Goal: Information Seeking & Learning: Learn about a topic

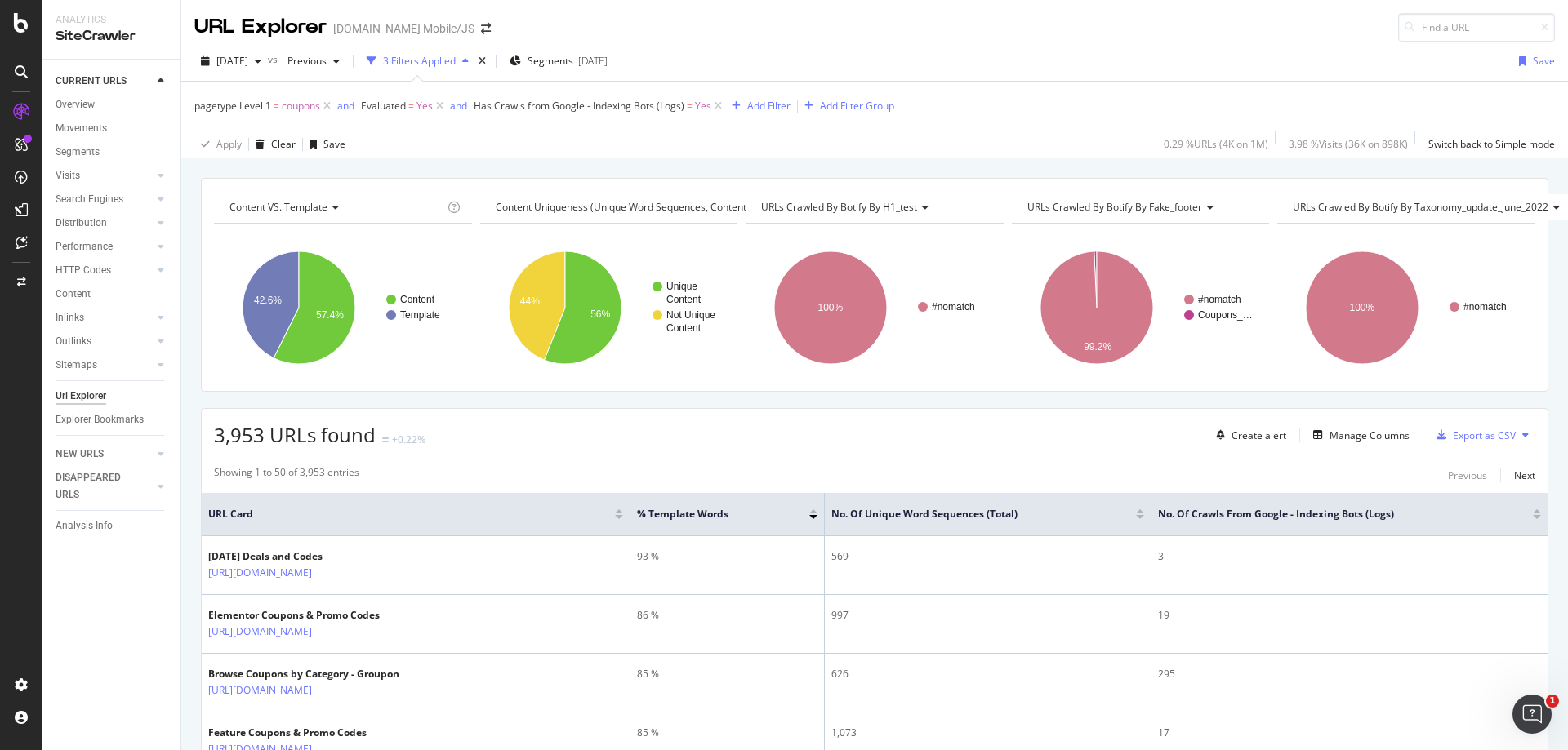
click at [295, 107] on span "coupons" at bounding box center [301, 106] width 38 height 23
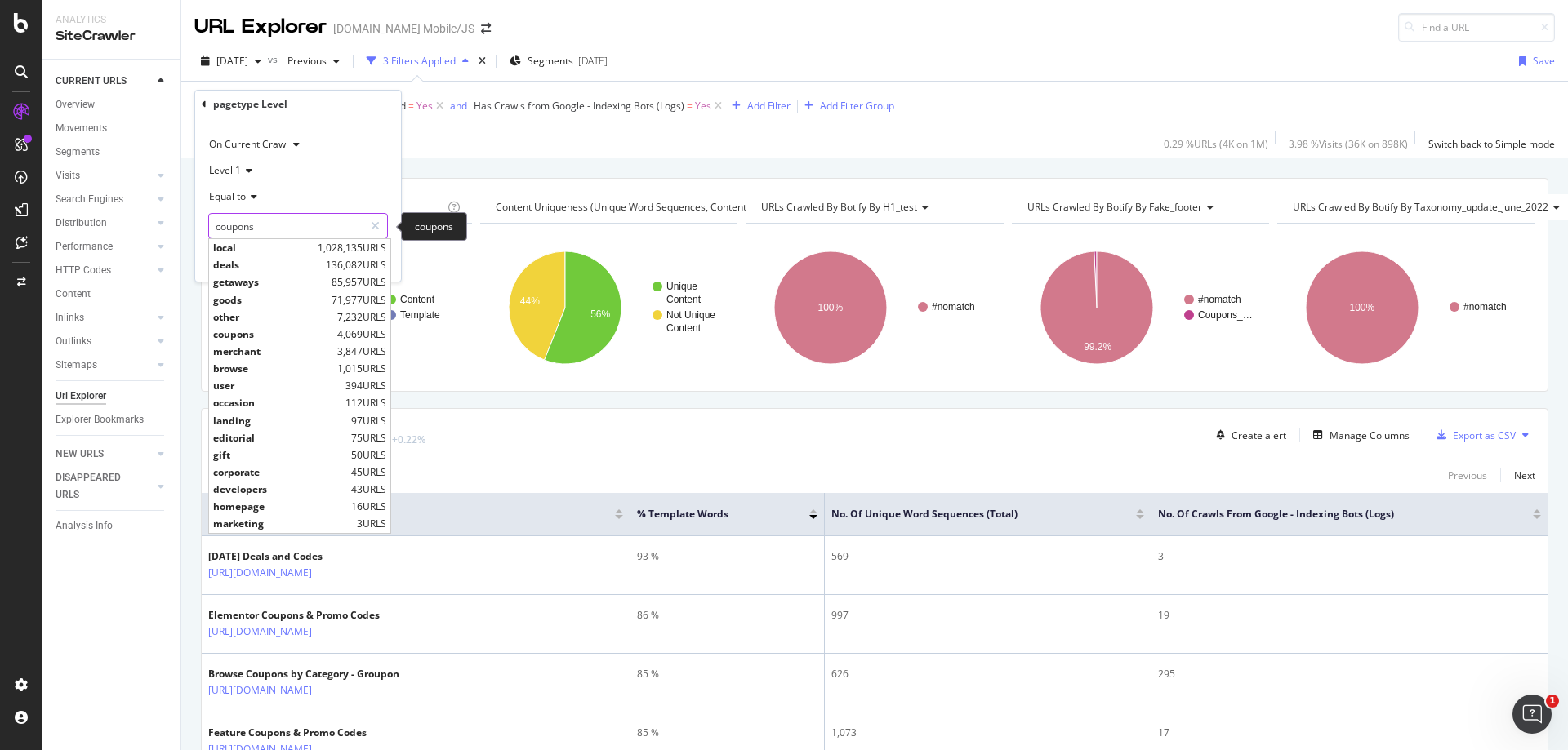
click at [252, 226] on input "coupons" at bounding box center [286, 226] width 154 height 26
click at [275, 269] on span "deals" at bounding box center [267, 265] width 108 height 14
type input "deals"
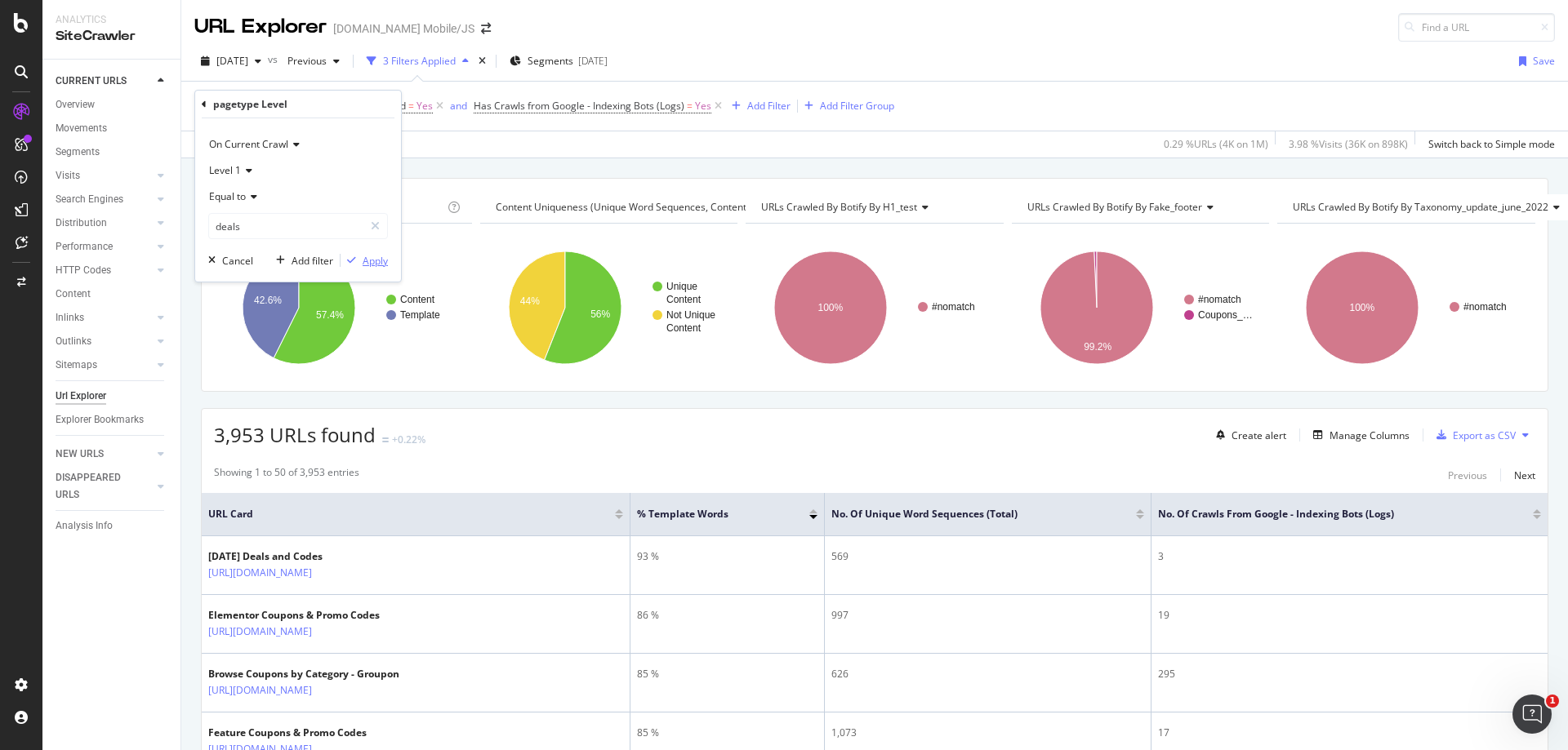
click at [375, 255] on div "Apply" at bounding box center [375, 261] width 25 height 14
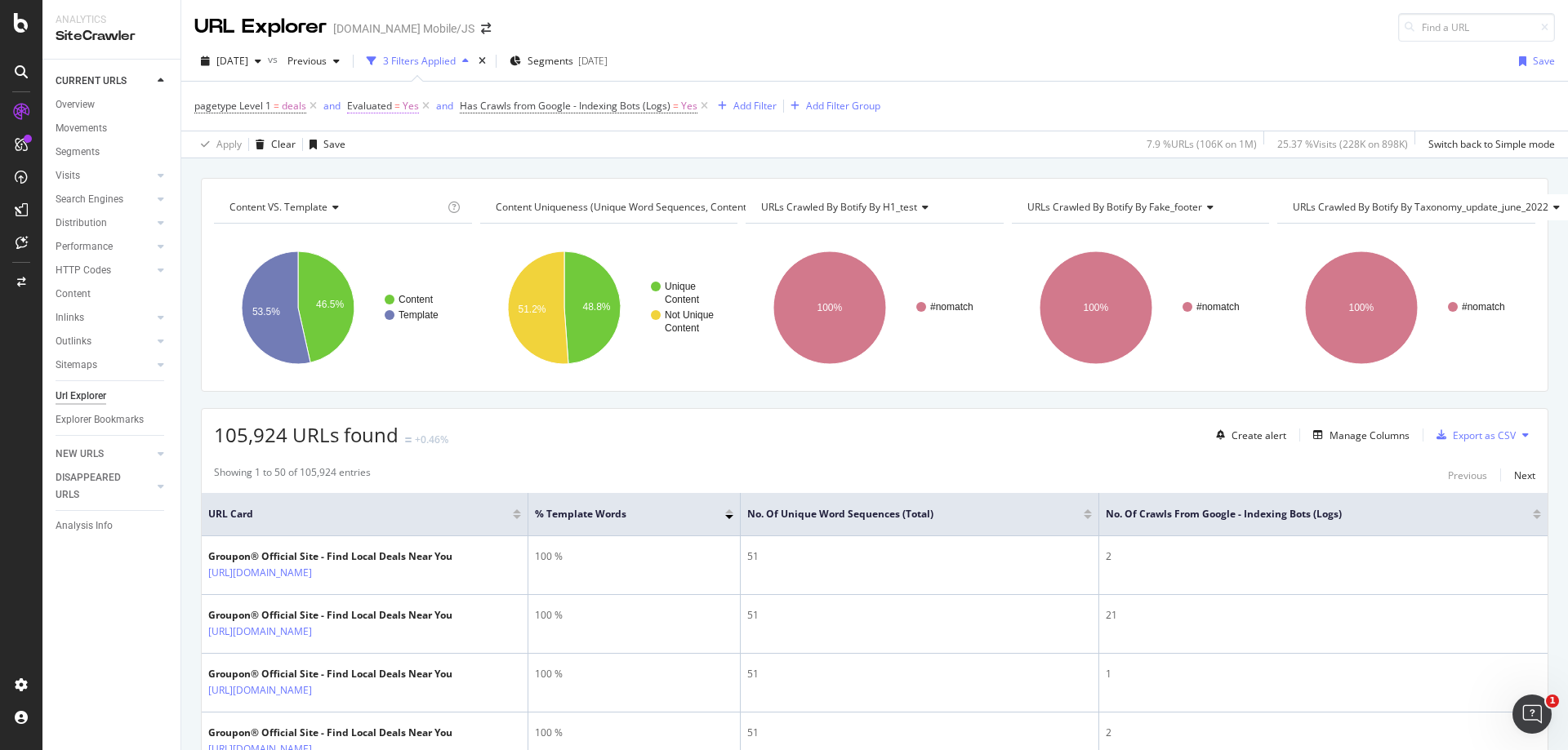
click at [382, 107] on span "Evaluated" at bounding box center [370, 106] width 45 height 14
click at [572, 140] on div "Apply Clear Save 7.9 % URLs ( 106K on 1M ) 25.37 % Visits ( 228K on 898K ) Swit…" at bounding box center [874, 144] width 1387 height 27
click at [597, 107] on span "Has Crawls from Google - Indexing Bots (Logs)" at bounding box center [565, 106] width 211 height 14
click at [477, 197] on span "Yes" at bounding box center [482, 197] width 16 height 14
click at [482, 259] on div "No" at bounding box center [565, 251] width 175 height 22
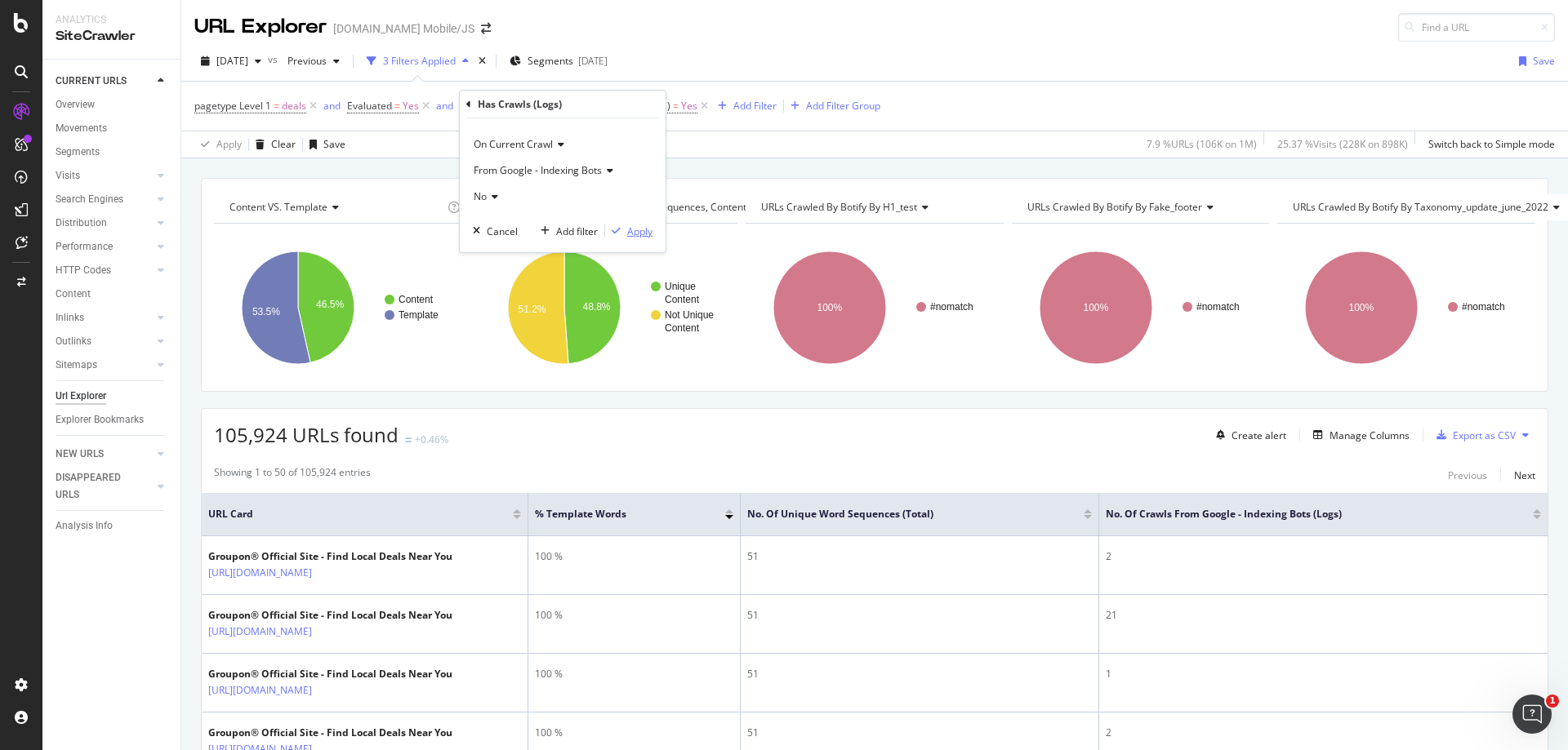
click at [629, 235] on div "Apply" at bounding box center [639, 231] width 25 height 14
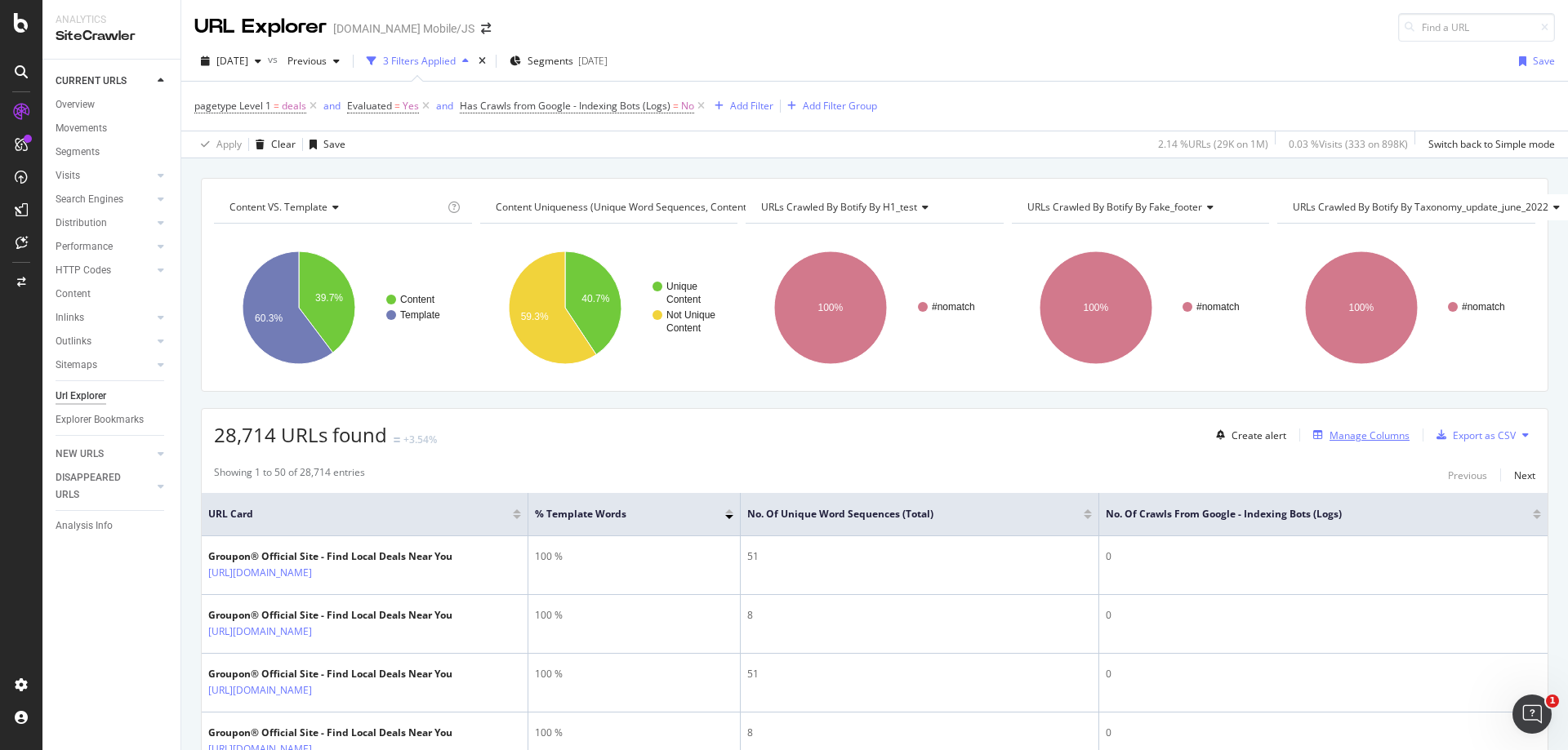
click at [1351, 437] on div "Manage Columns" at bounding box center [1370, 436] width 80 height 14
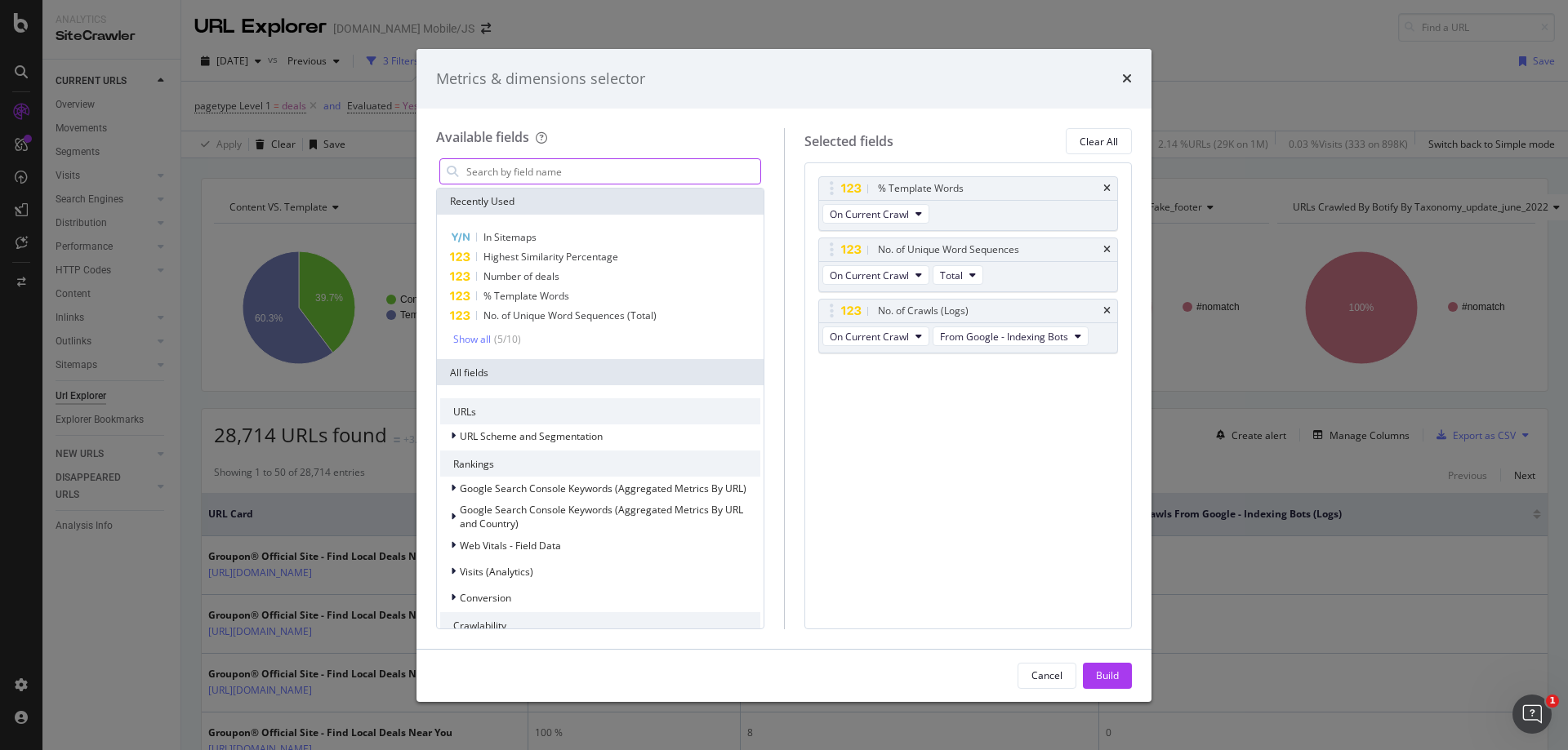
click at [645, 173] on input "modal" at bounding box center [612, 171] width 295 height 24
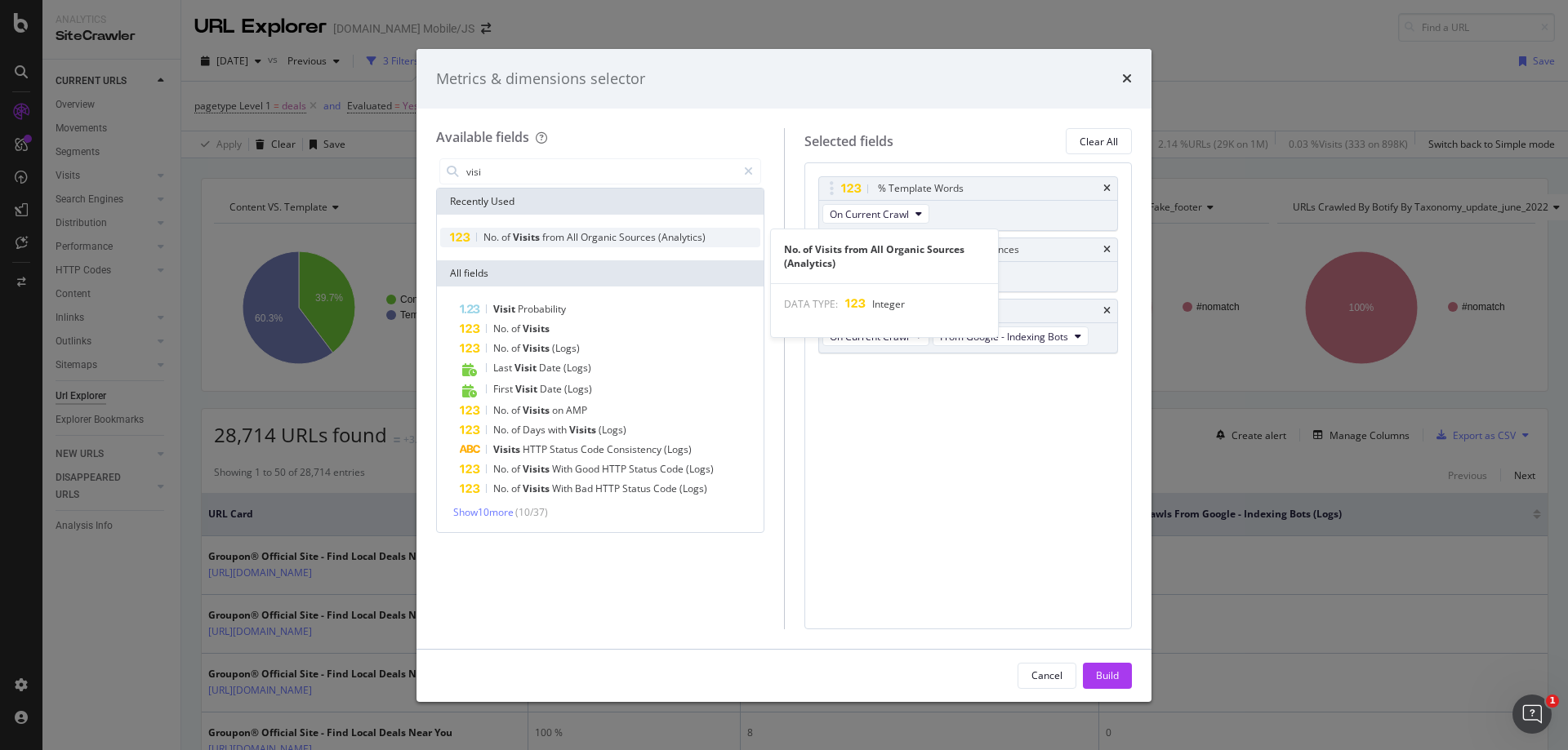
type input "visi"
click at [632, 237] on span "Sources" at bounding box center [638, 237] width 39 height 14
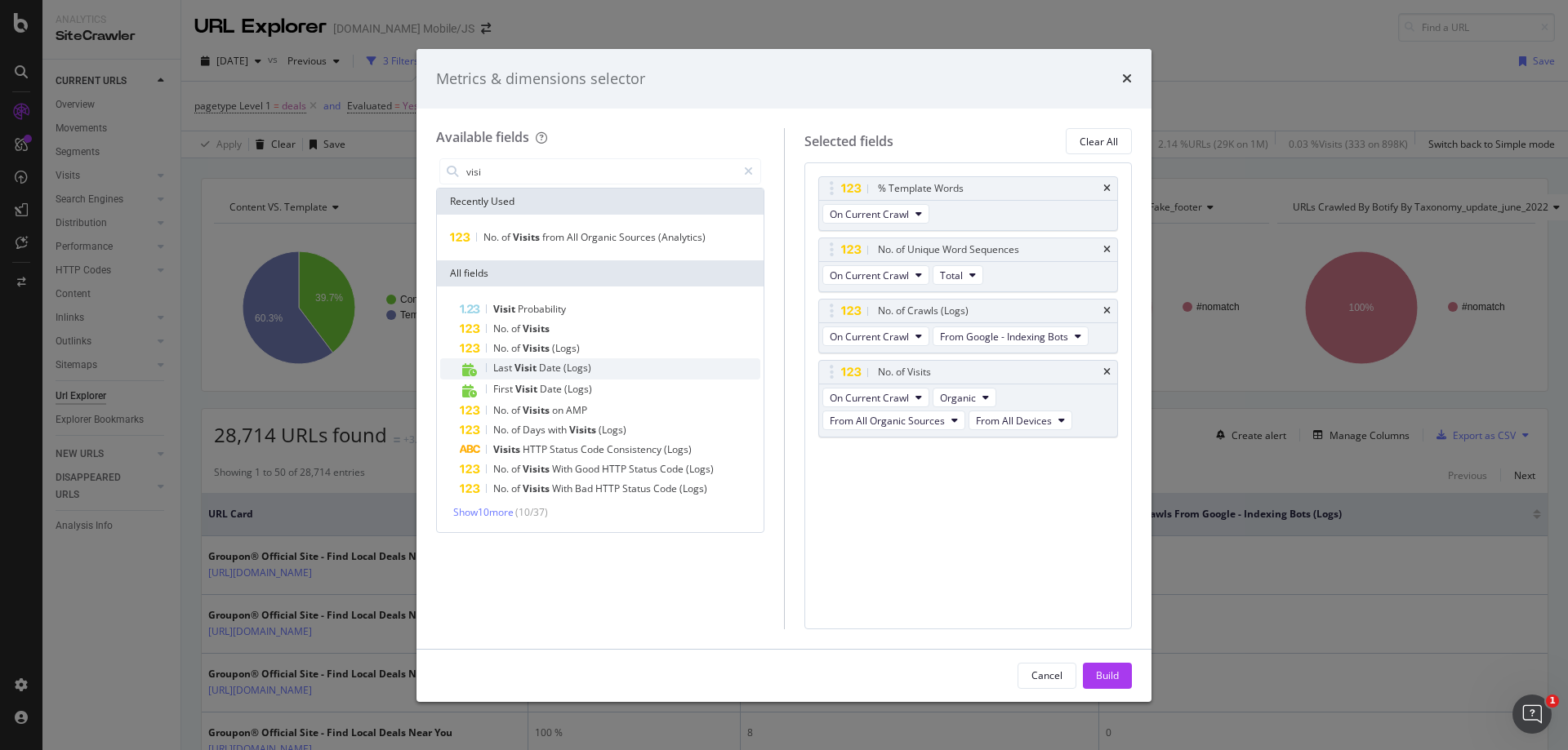
drag, startPoint x: 574, startPoint y: 376, endPoint x: 496, endPoint y: 368, distance: 78.4
click at [496, 368] on span "Last" at bounding box center [503, 368] width 22 height 14
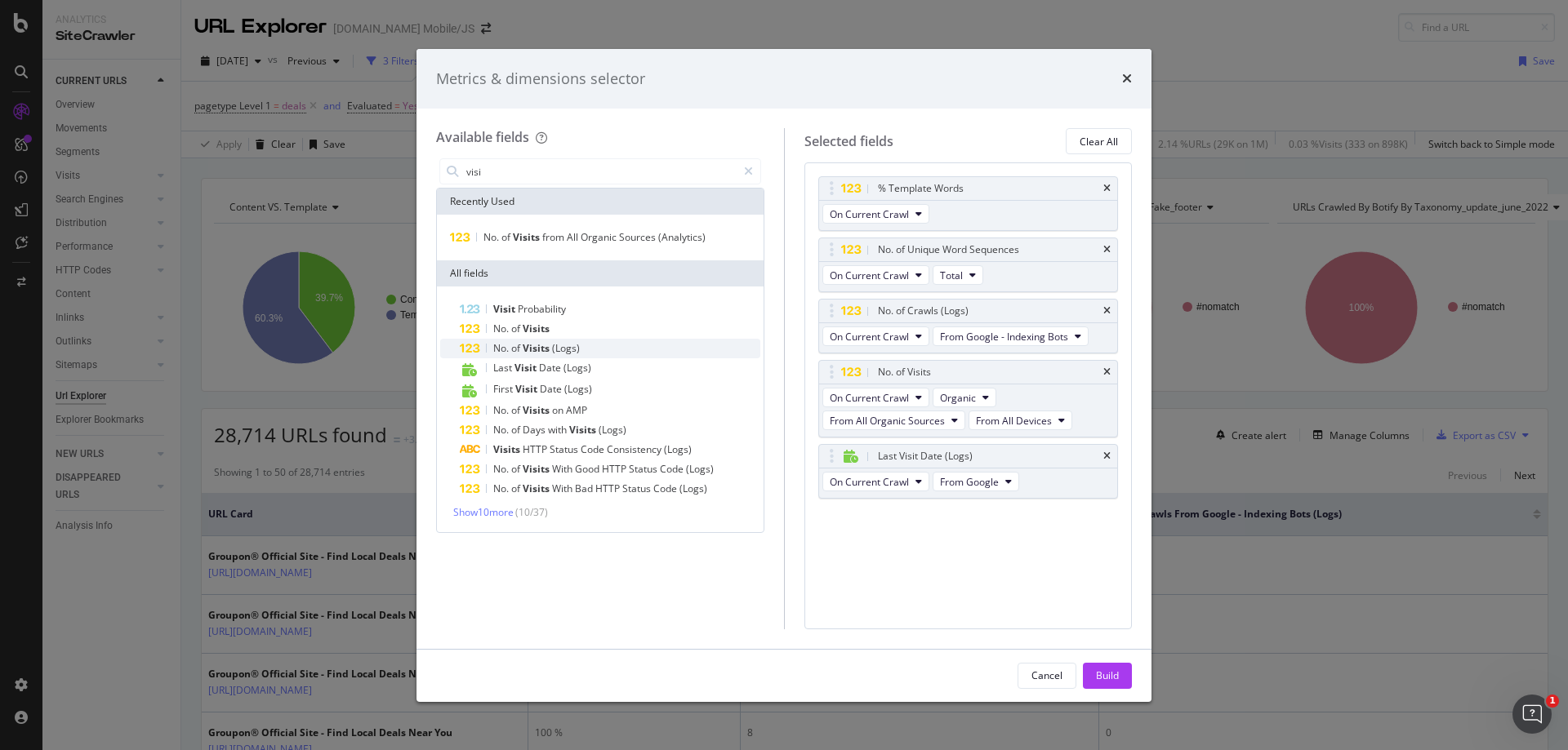
click at [500, 355] on span "No." at bounding box center [502, 348] width 18 height 14
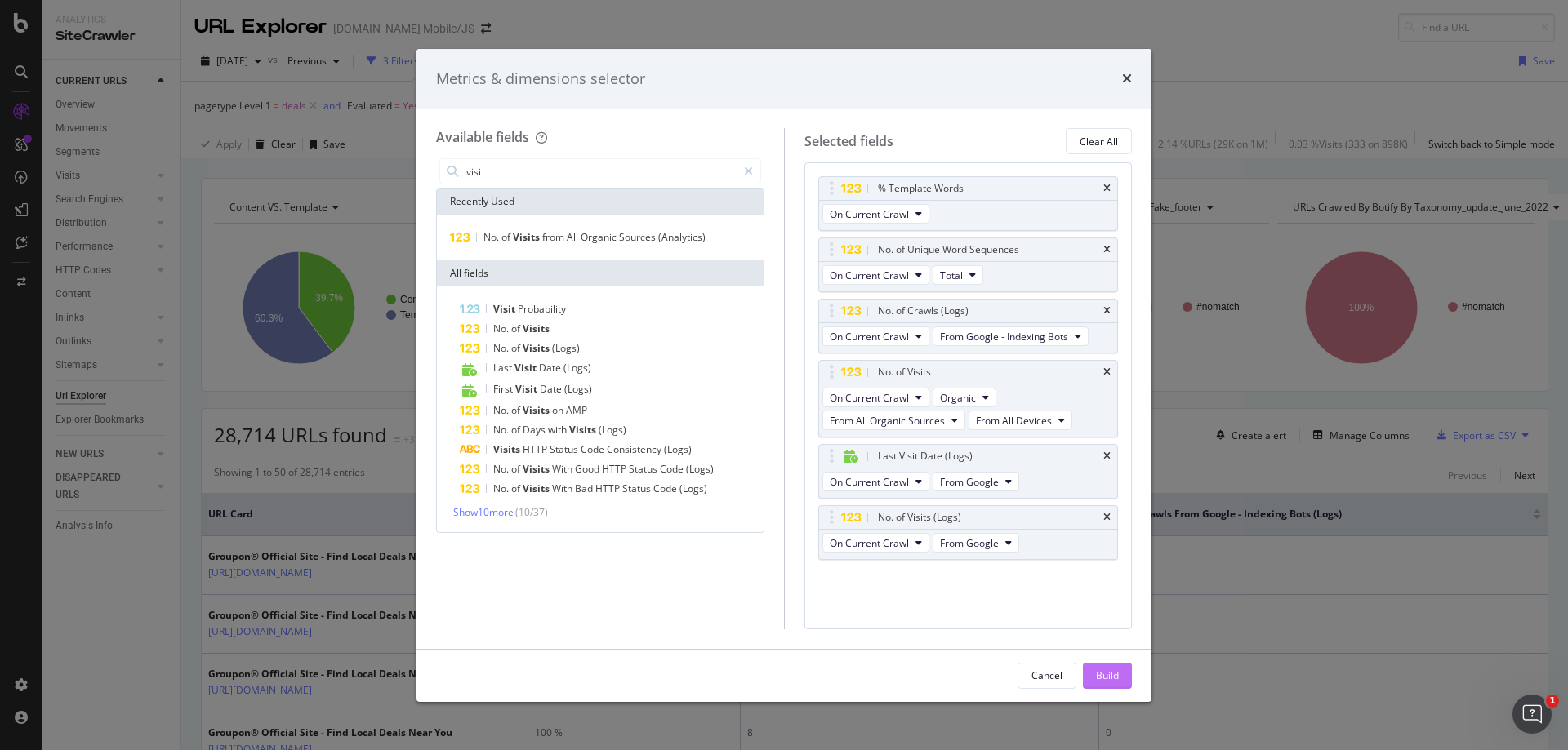
click at [1116, 669] on div "Build" at bounding box center [1107, 676] width 23 height 14
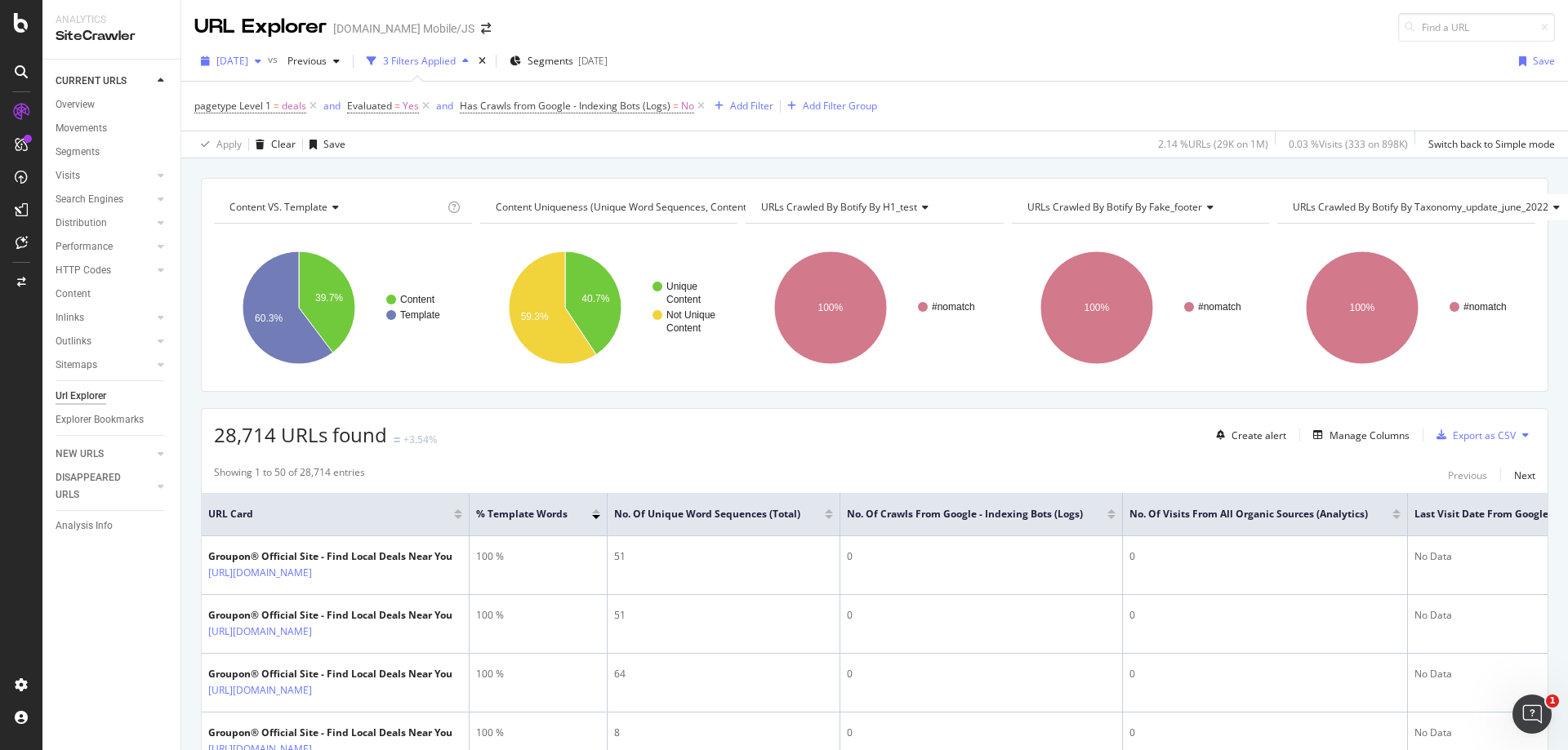
click at [240, 66] on span "[DATE]" at bounding box center [232, 61] width 32 height 14
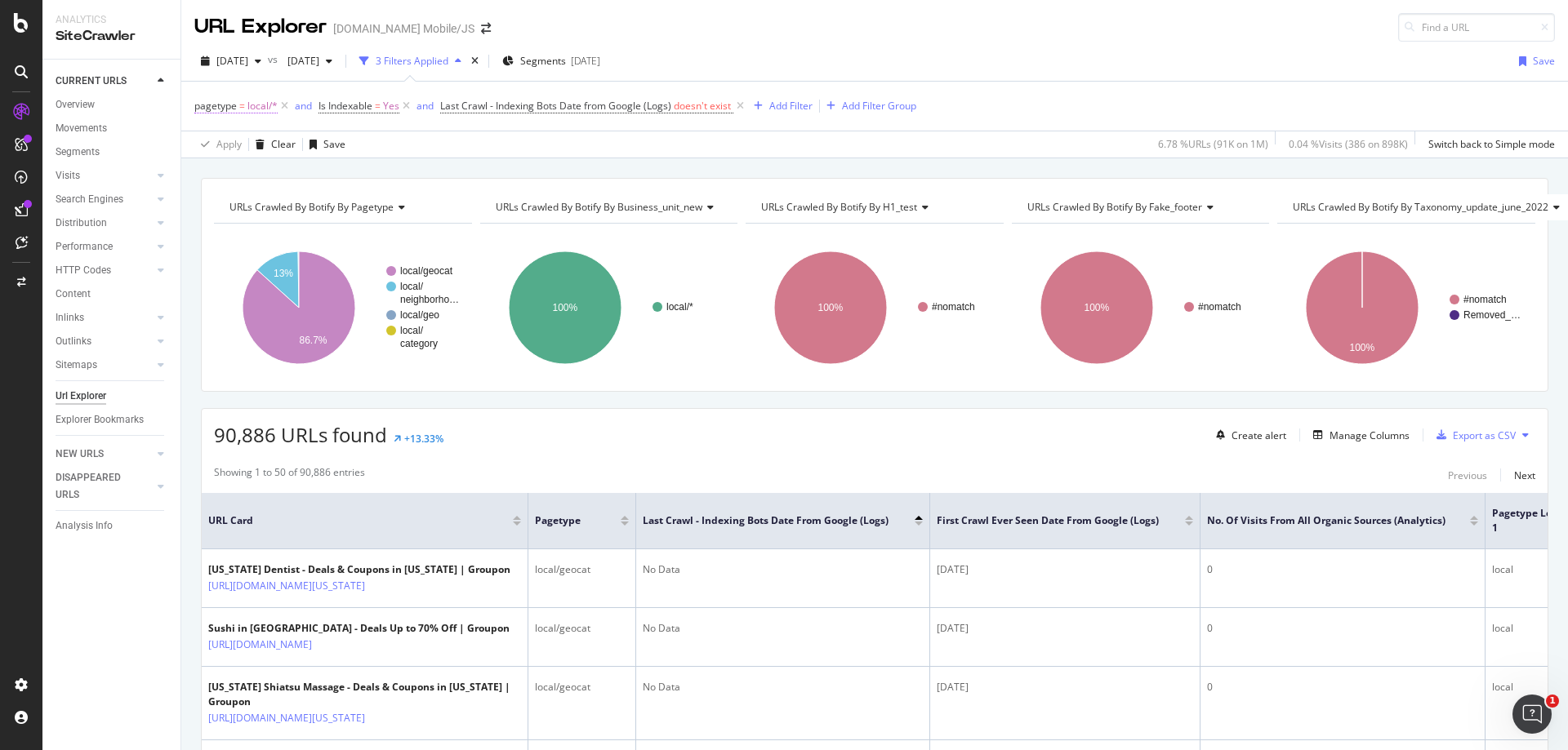
click at [255, 107] on span "local/*" at bounding box center [262, 106] width 30 height 23
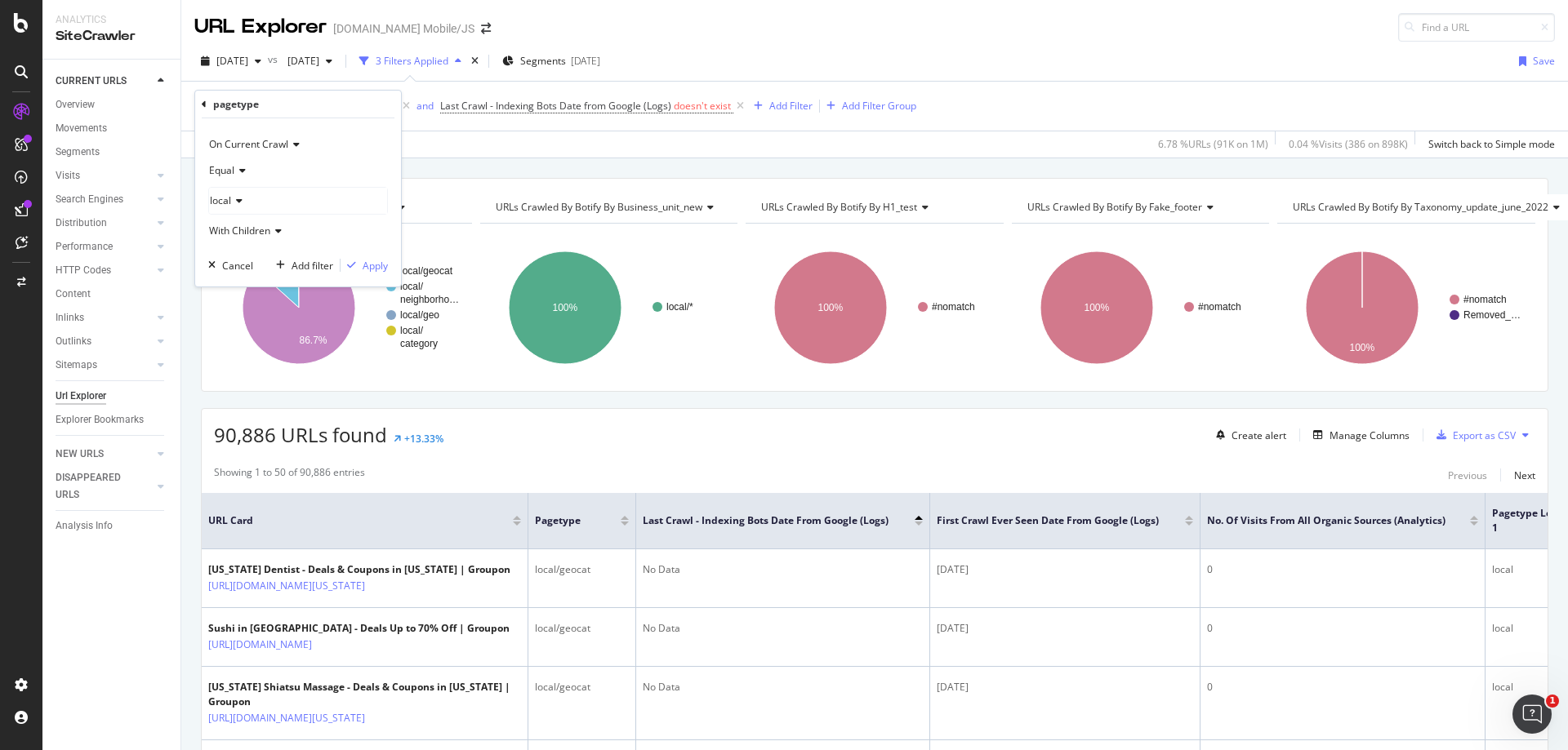
click at [282, 202] on div "local" at bounding box center [298, 201] width 178 height 26
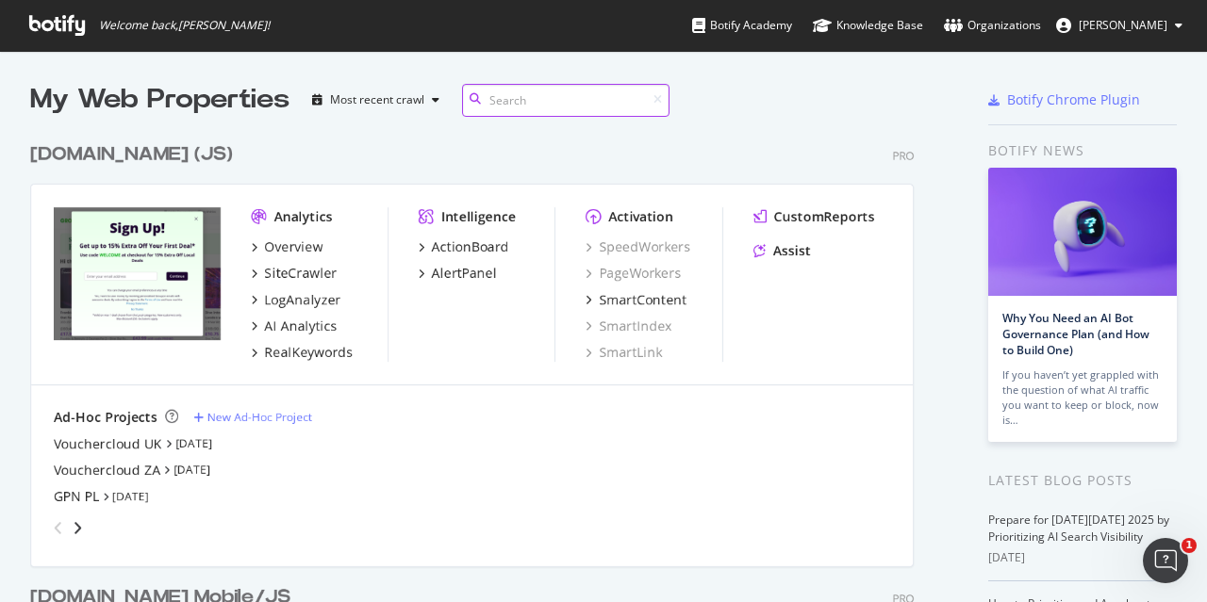
scroll to position [15, 15]
click at [285, 246] on div "Overview" at bounding box center [293, 247] width 58 height 19
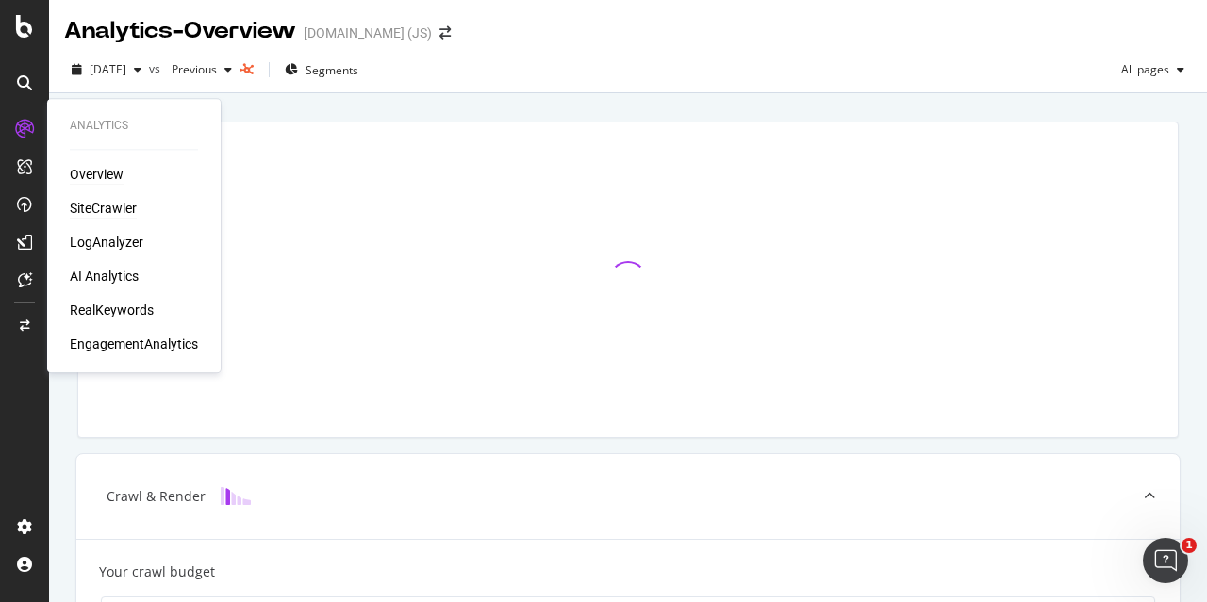
click at [107, 203] on div "SiteCrawler" at bounding box center [103, 208] width 67 height 19
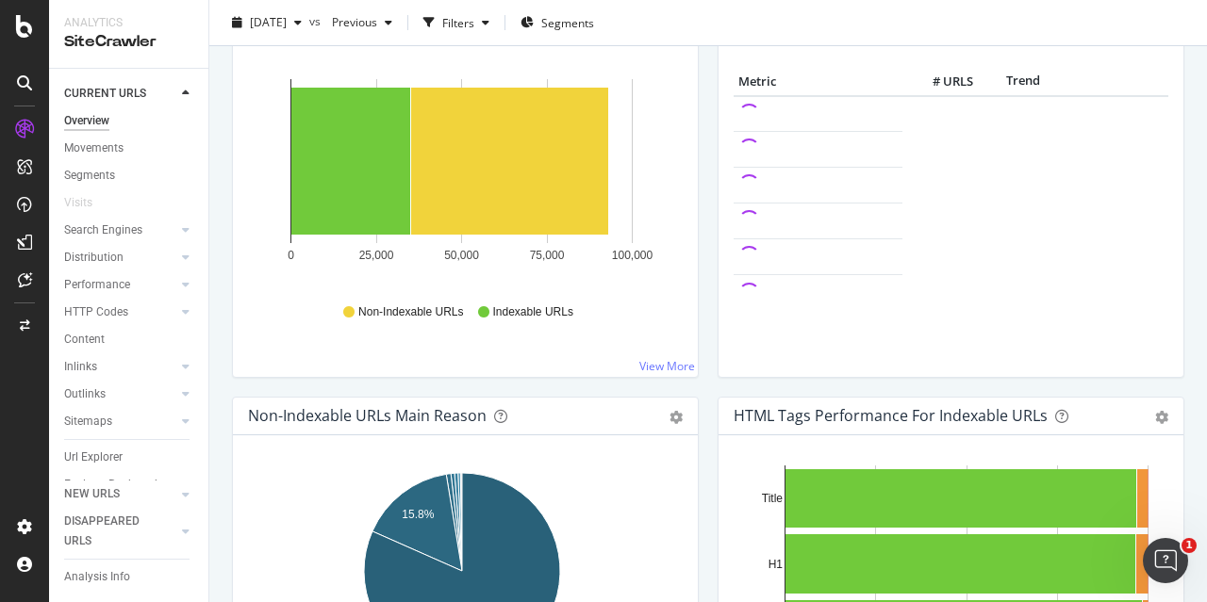
scroll to position [471, 0]
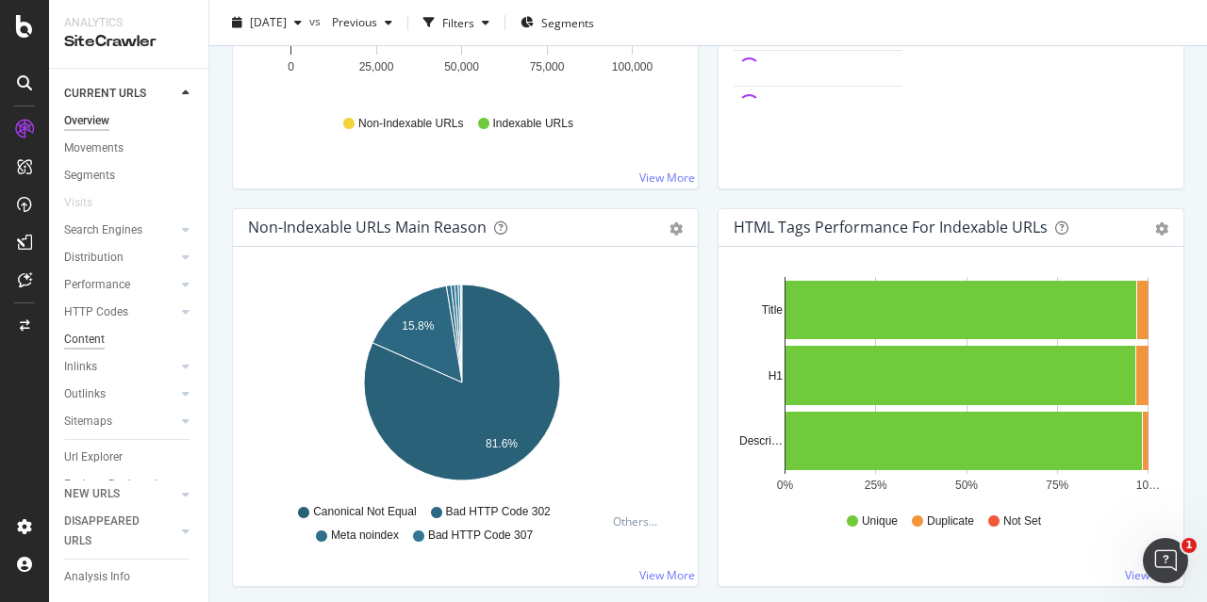
click at [81, 337] on div "Content" at bounding box center [84, 340] width 41 height 20
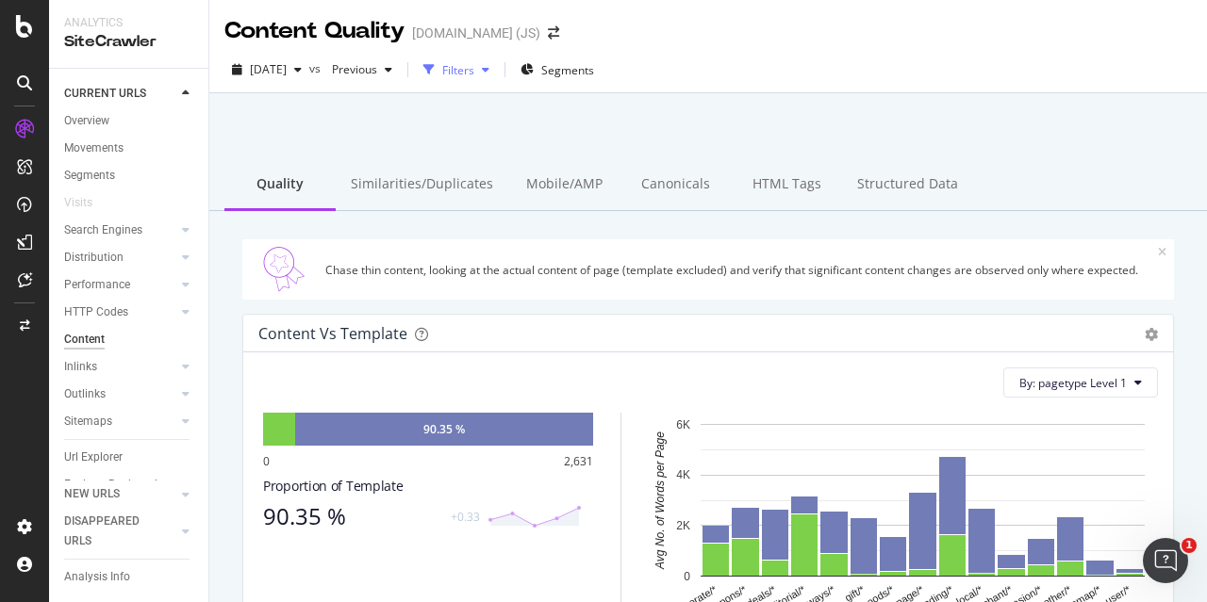
click at [489, 58] on div "Filters" at bounding box center [456, 70] width 81 height 28
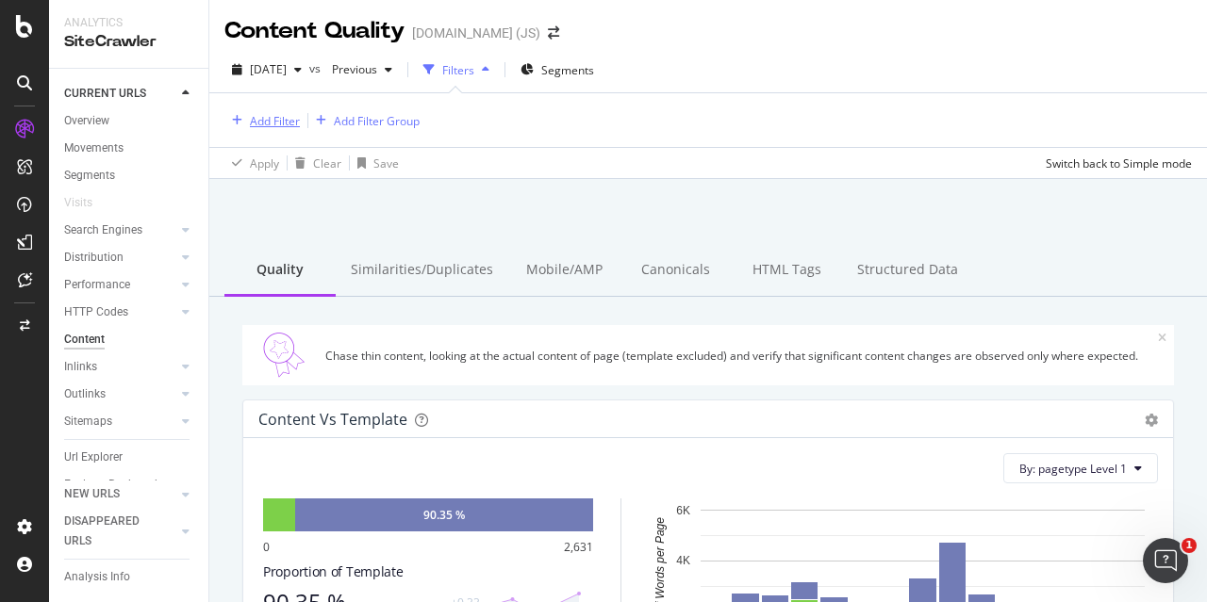
click at [288, 110] on div "Add Filter" at bounding box center [261, 120] width 75 height 21
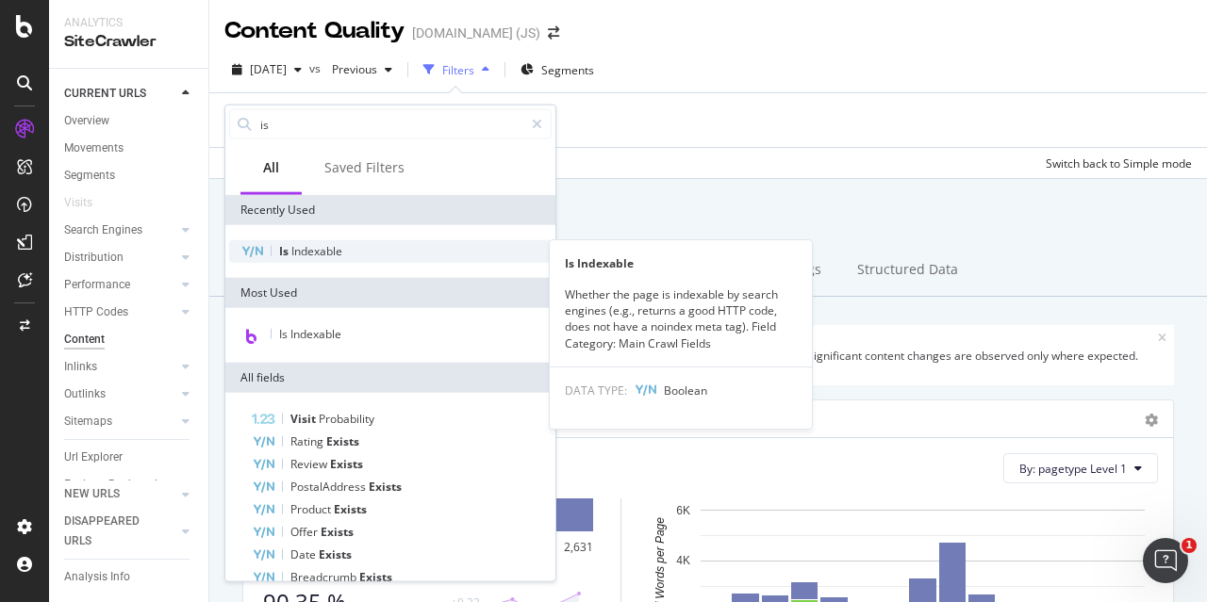
type input "is"
click at [351, 248] on div "Is Indexable" at bounding box center [390, 251] width 322 height 23
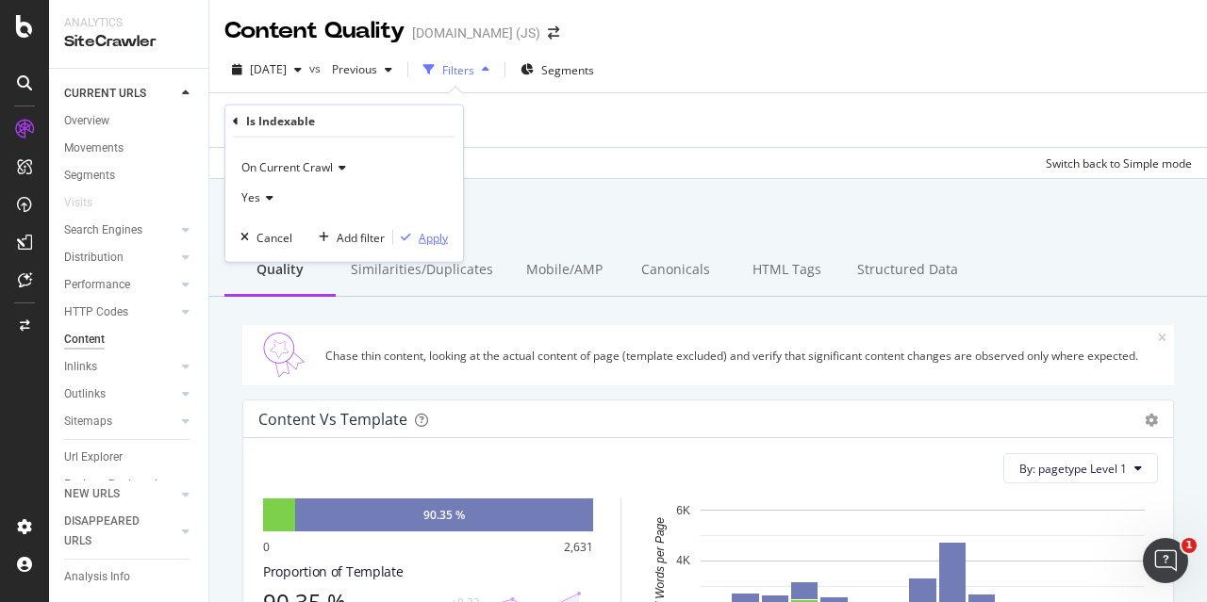
click at [428, 237] on div "Apply" at bounding box center [433, 237] width 29 height 16
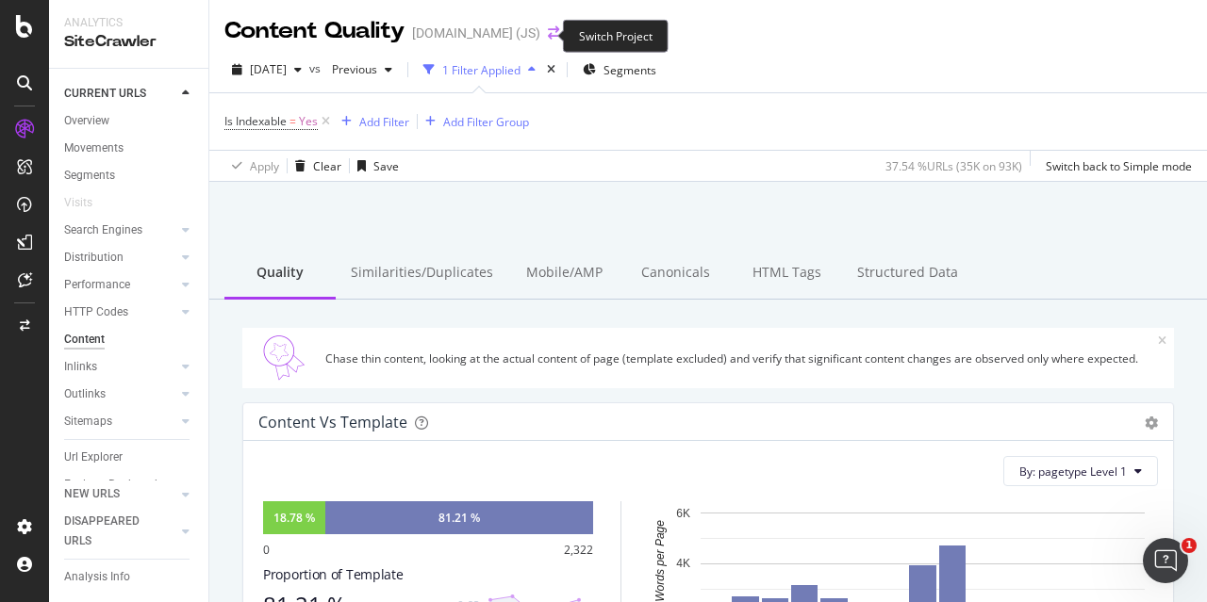
click at [548, 35] on icon "arrow-right-arrow-left" at bounding box center [553, 32] width 11 height 13
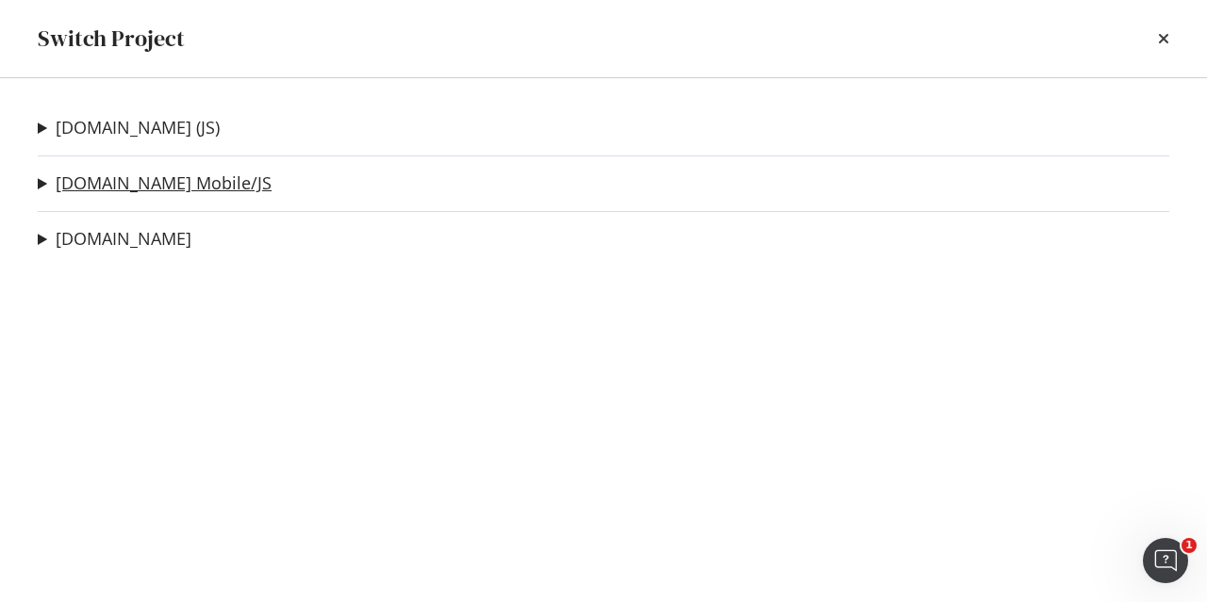
click at [136, 183] on link "[DOMAIN_NAME] Mobile/JS" at bounding box center [164, 183] width 216 height 20
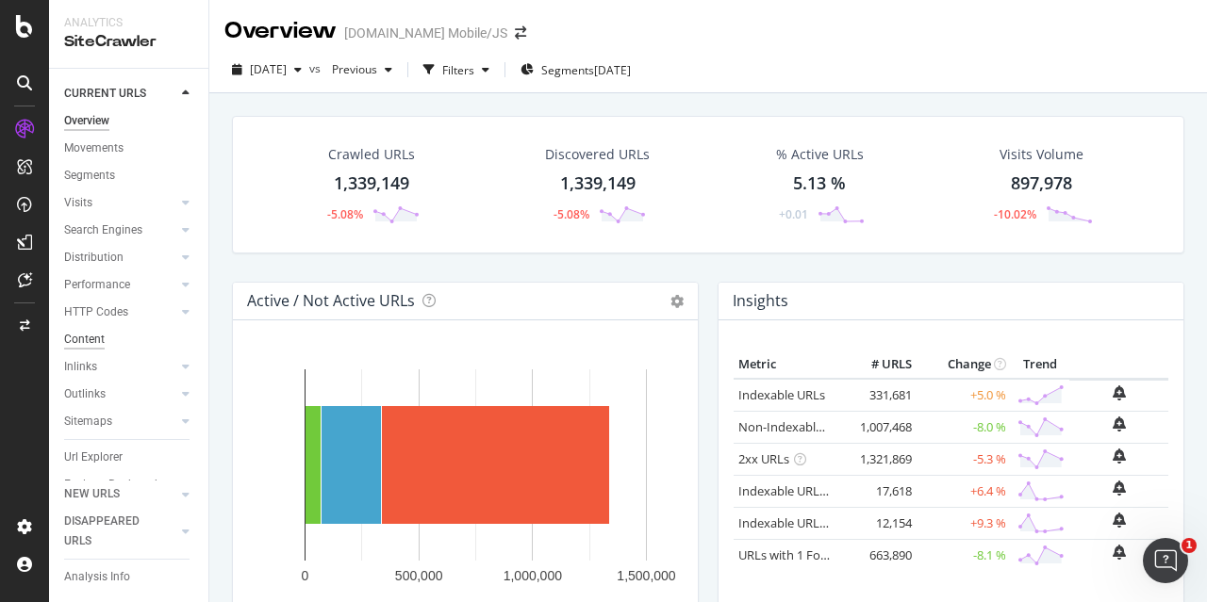
click at [99, 337] on div "Content" at bounding box center [84, 340] width 41 height 20
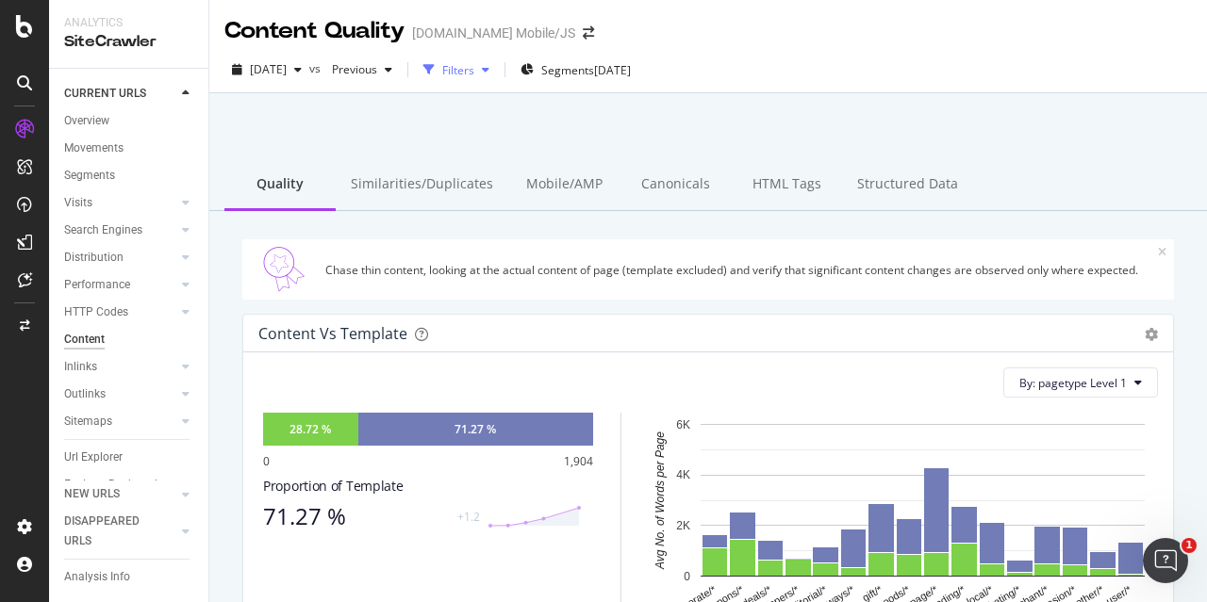
click at [474, 69] on div "Filters" at bounding box center [458, 70] width 32 height 16
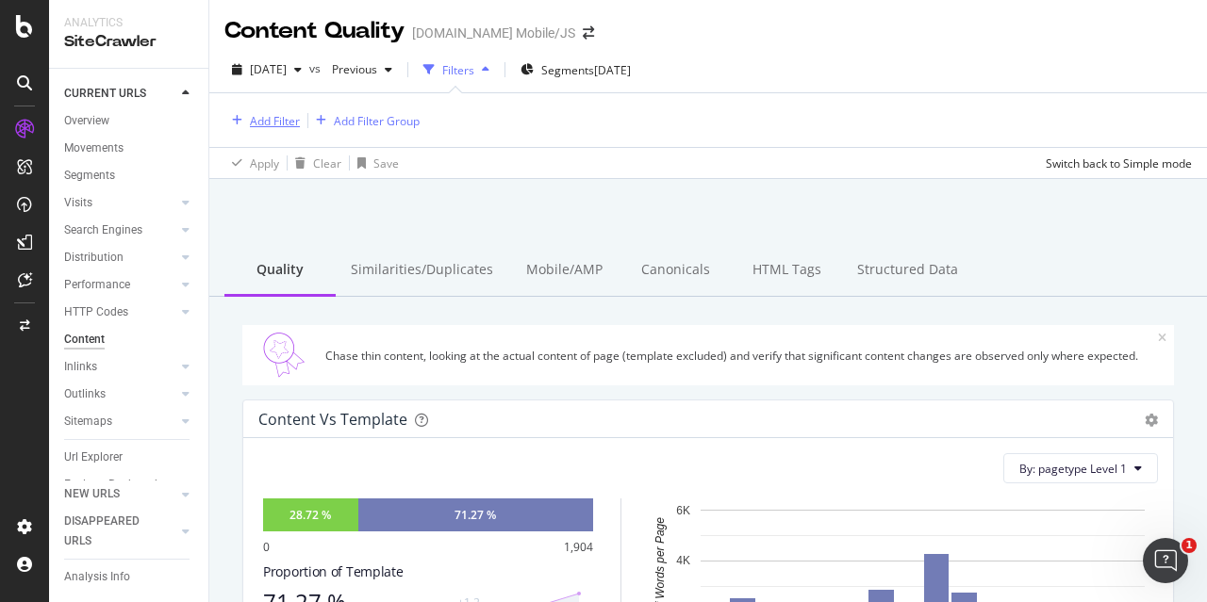
click at [279, 118] on div "Add Filter" at bounding box center [275, 121] width 50 height 16
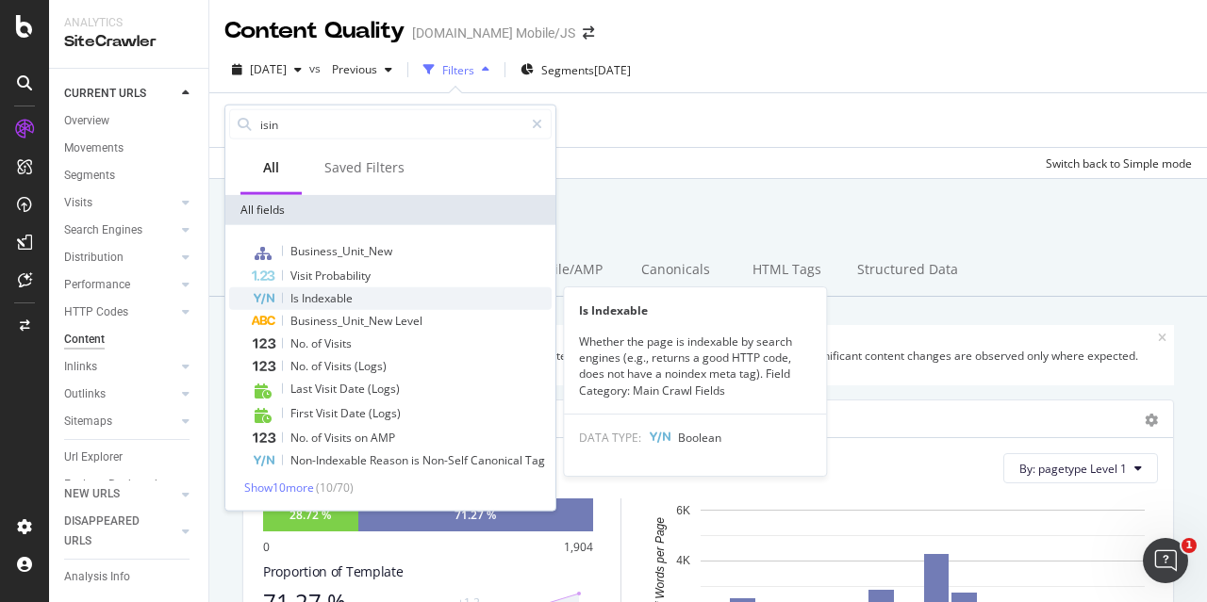
type input "isin"
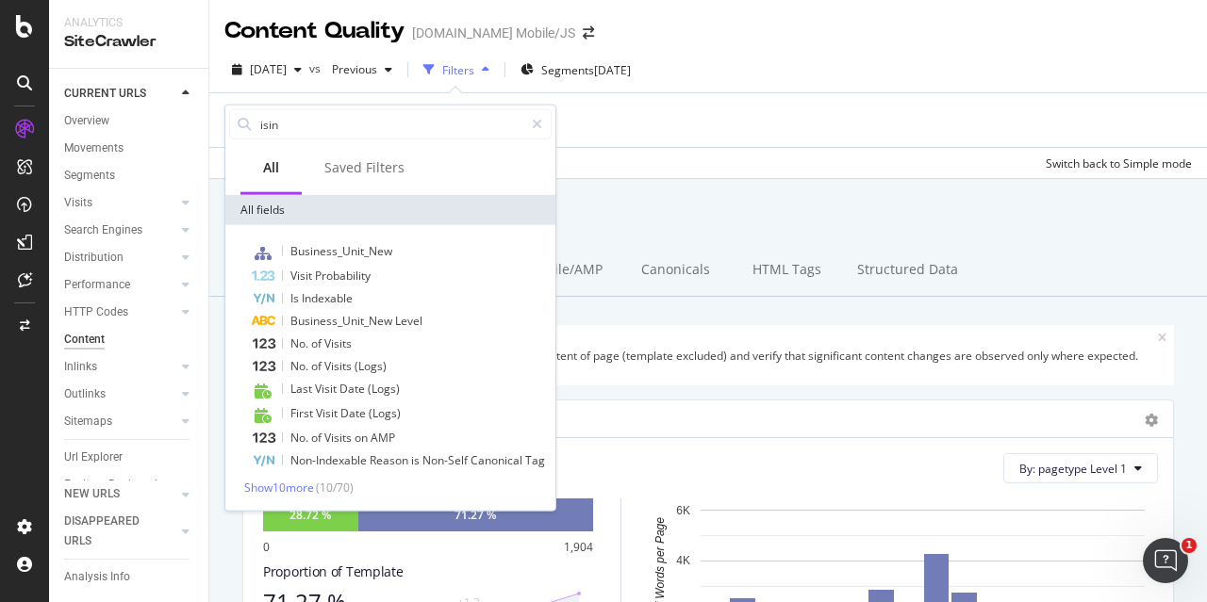
click at [339, 292] on span "Indexable" at bounding box center [327, 298] width 51 height 16
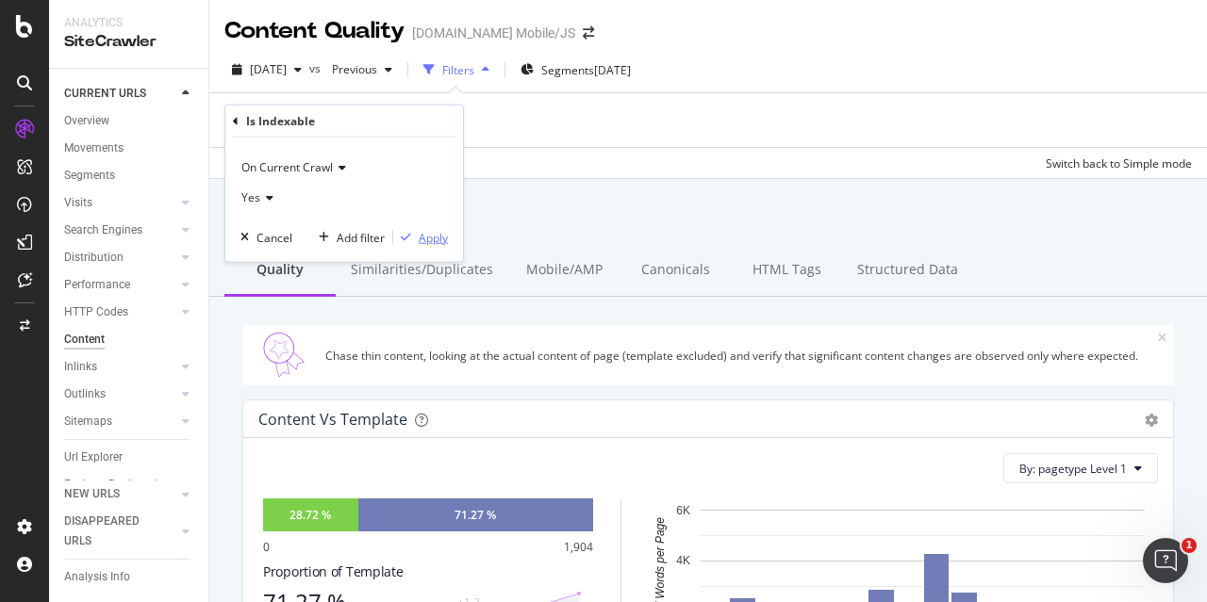
click at [437, 233] on div "Apply" at bounding box center [433, 237] width 29 height 16
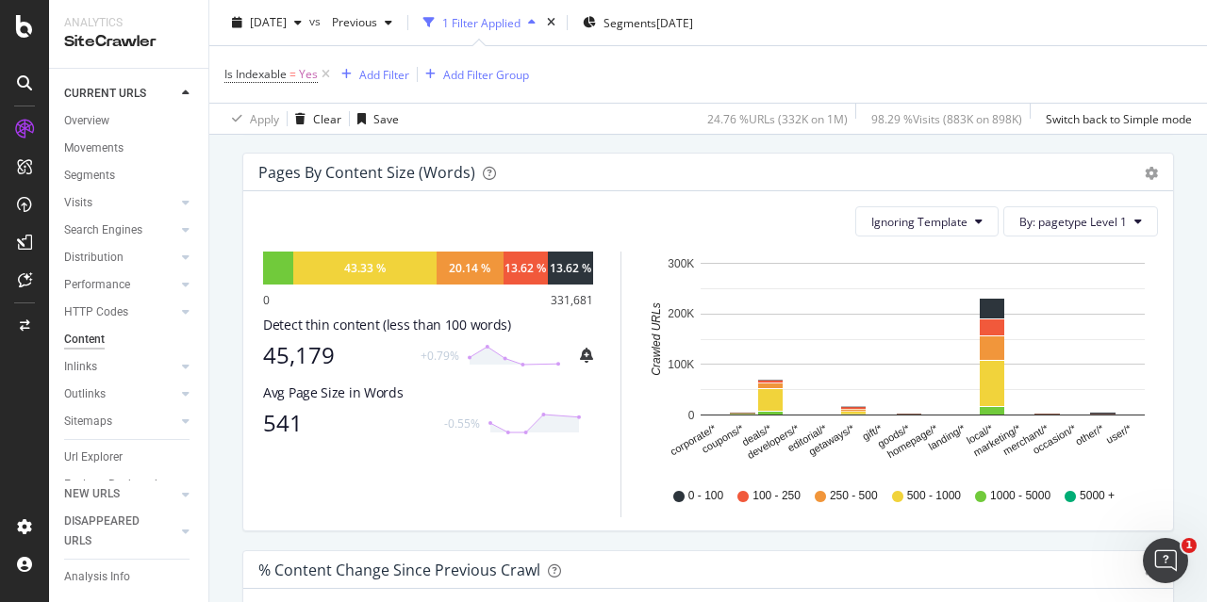
scroll to position [754, 0]
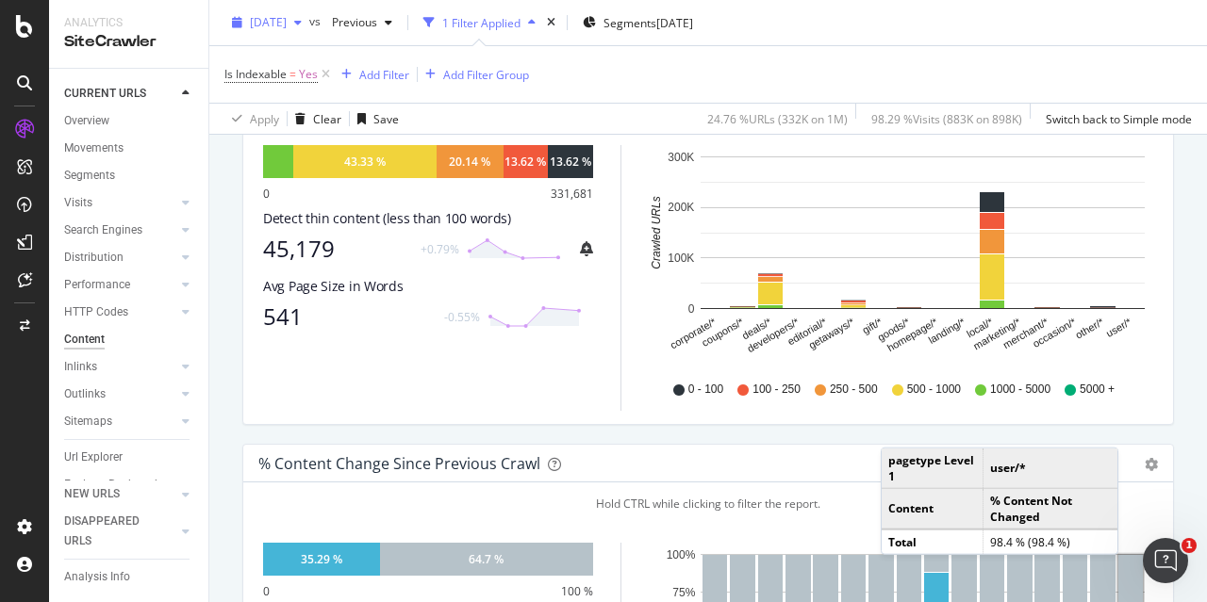
click at [287, 25] on span "[DATE]" at bounding box center [268, 22] width 37 height 16
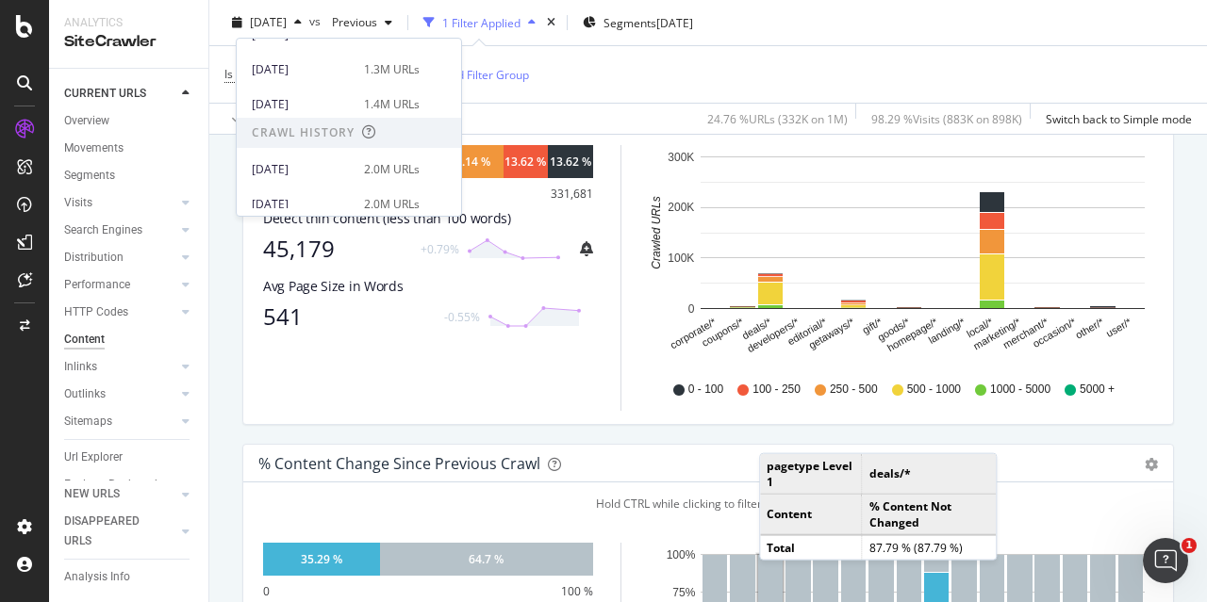
scroll to position [283, 0]
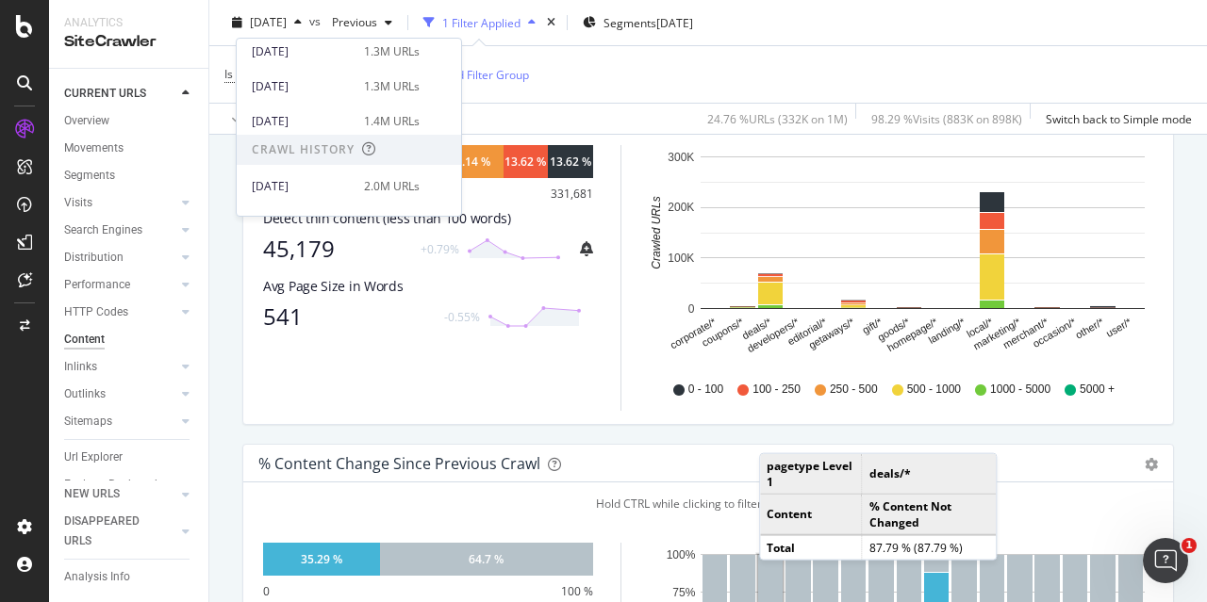
click at [1129, 415] on div "Ignoring Template By: pagetype Level 1 Hold CTRL while clicking to filter the r…" at bounding box center [707, 254] width 929 height 339
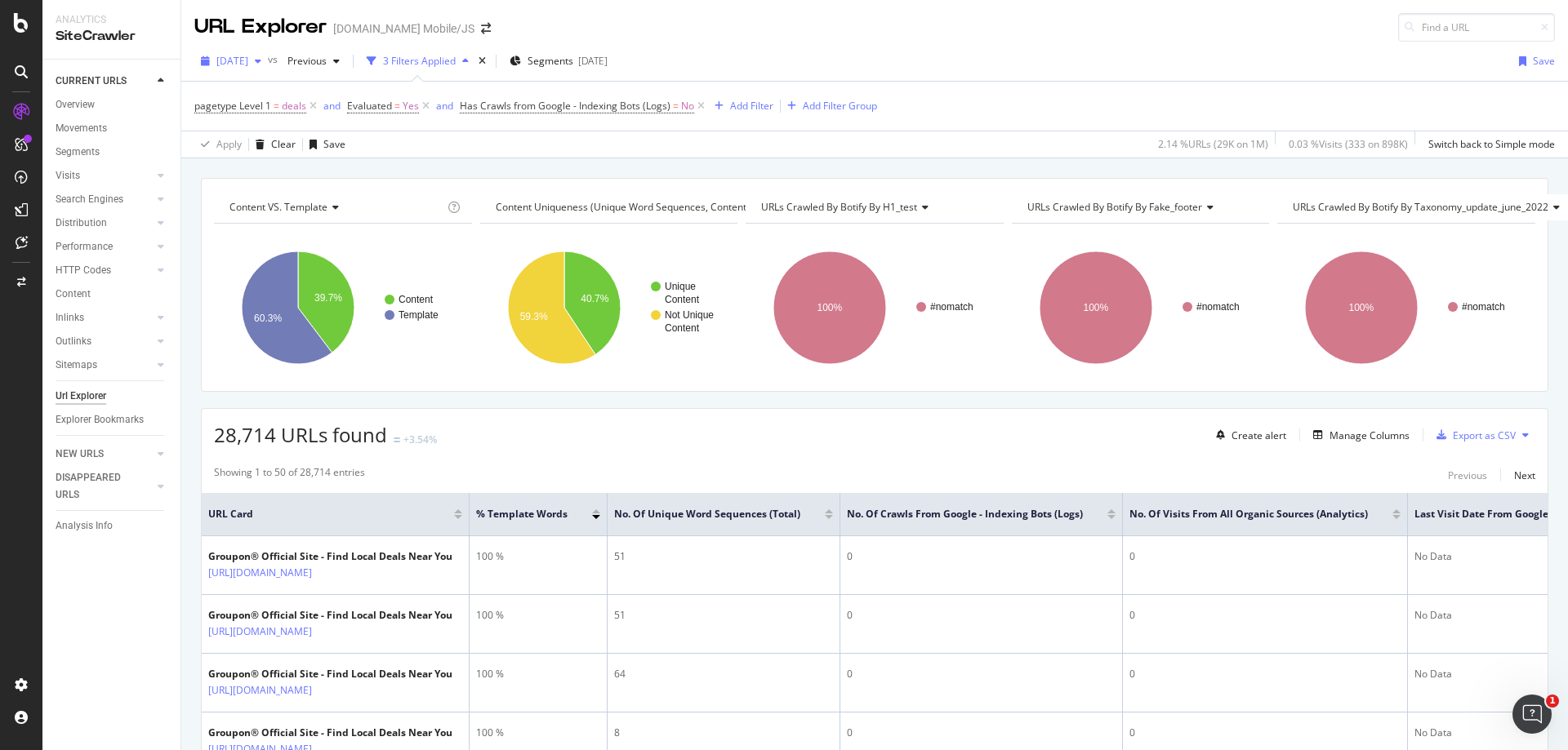
click at [249, 57] on span "[DATE]" at bounding box center [232, 61] width 32 height 14
click at [327, 61] on span "Previous" at bounding box center [303, 61] width 46 height 14
click at [487, 102] on div "2024 Oct. 6th 1.7M URLs" at bounding box center [401, 92] width 194 height 23
click at [314, 424] on span "28,714 URLs found" at bounding box center [301, 434] width 173 height 27
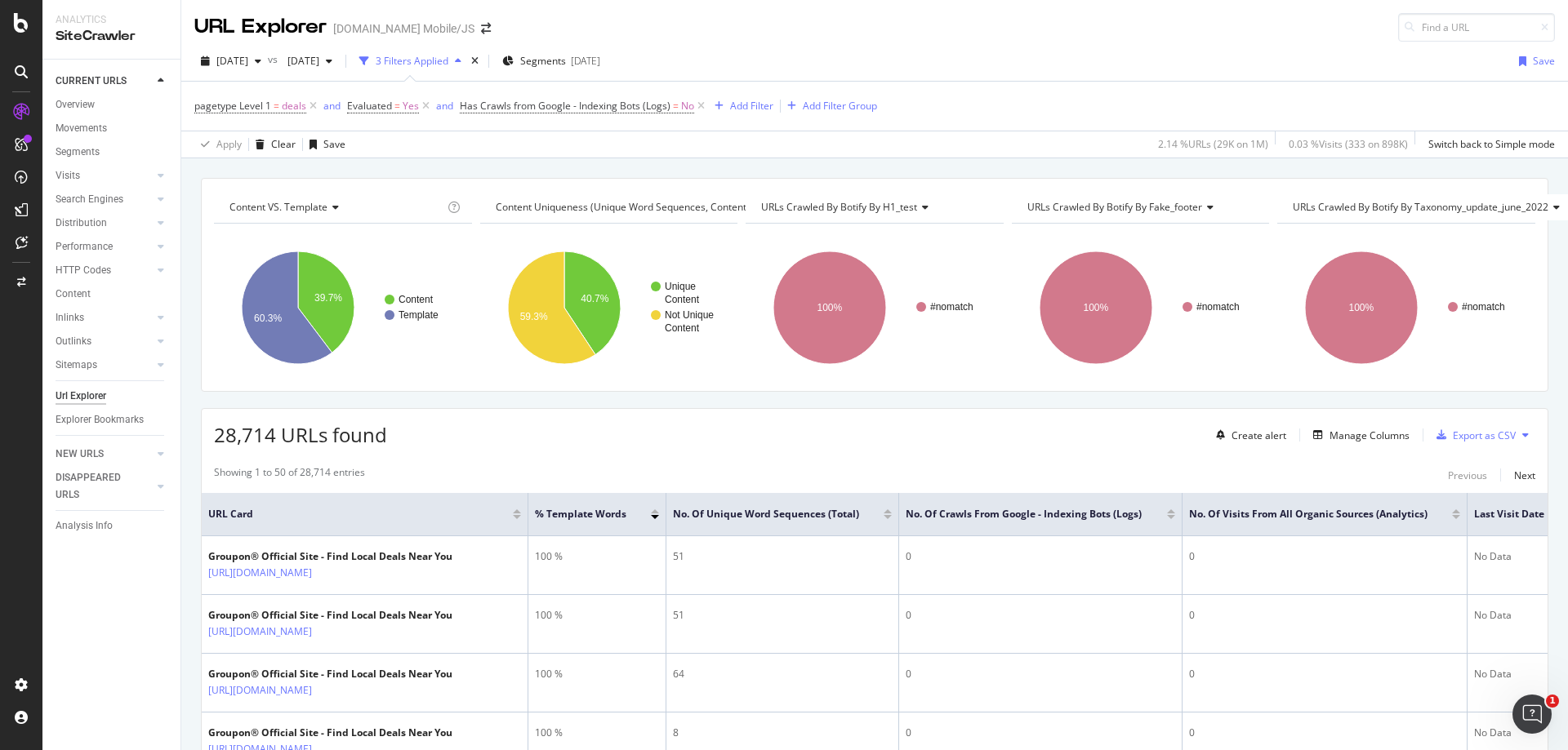
click at [422, 439] on div "28,714 URLs found Create alert Manage Columns Export as CSV" at bounding box center [875, 429] width 1346 height 40
click at [1314, 436] on div "button" at bounding box center [1318, 435] width 23 height 10
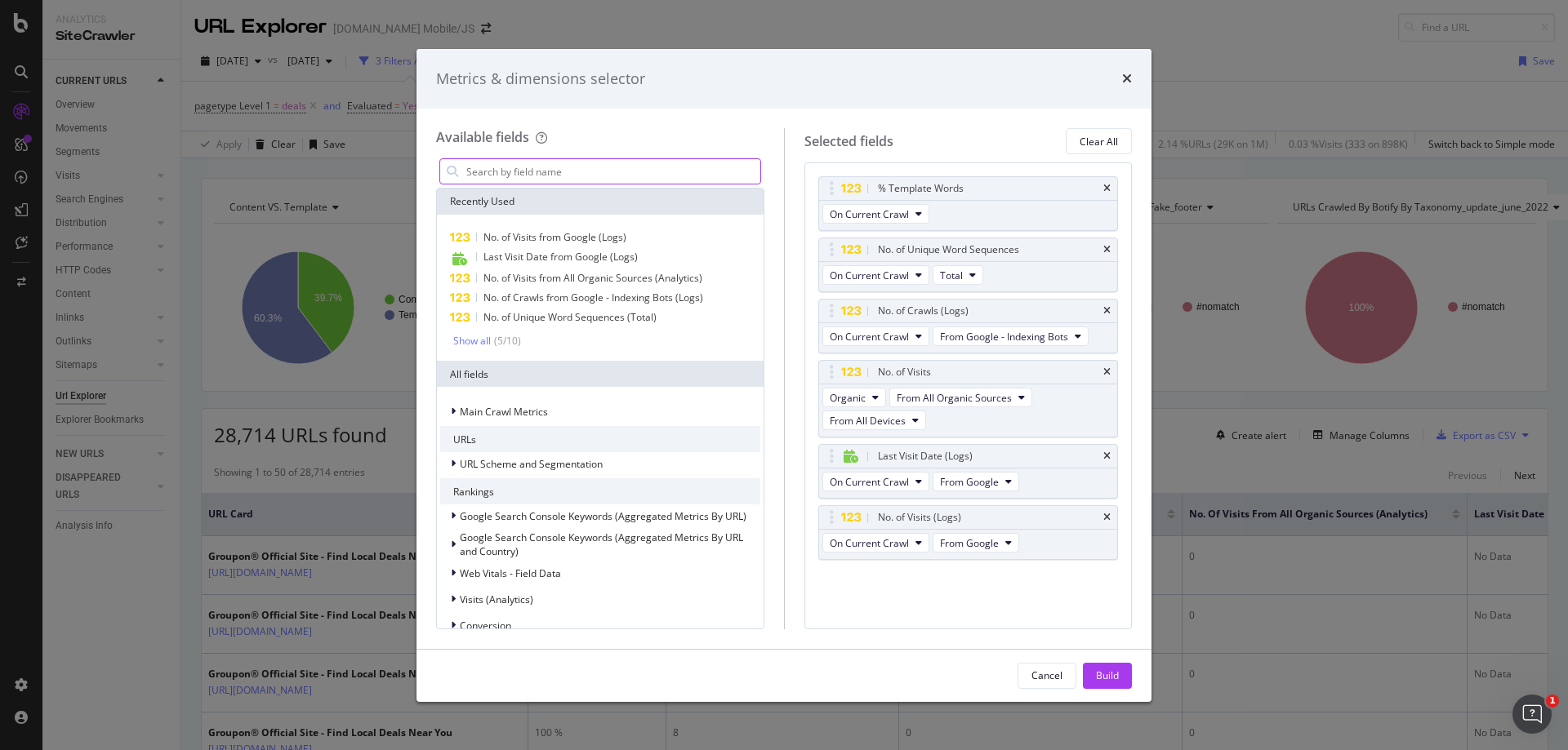
click at [604, 178] on input "modal" at bounding box center [612, 171] width 295 height 24
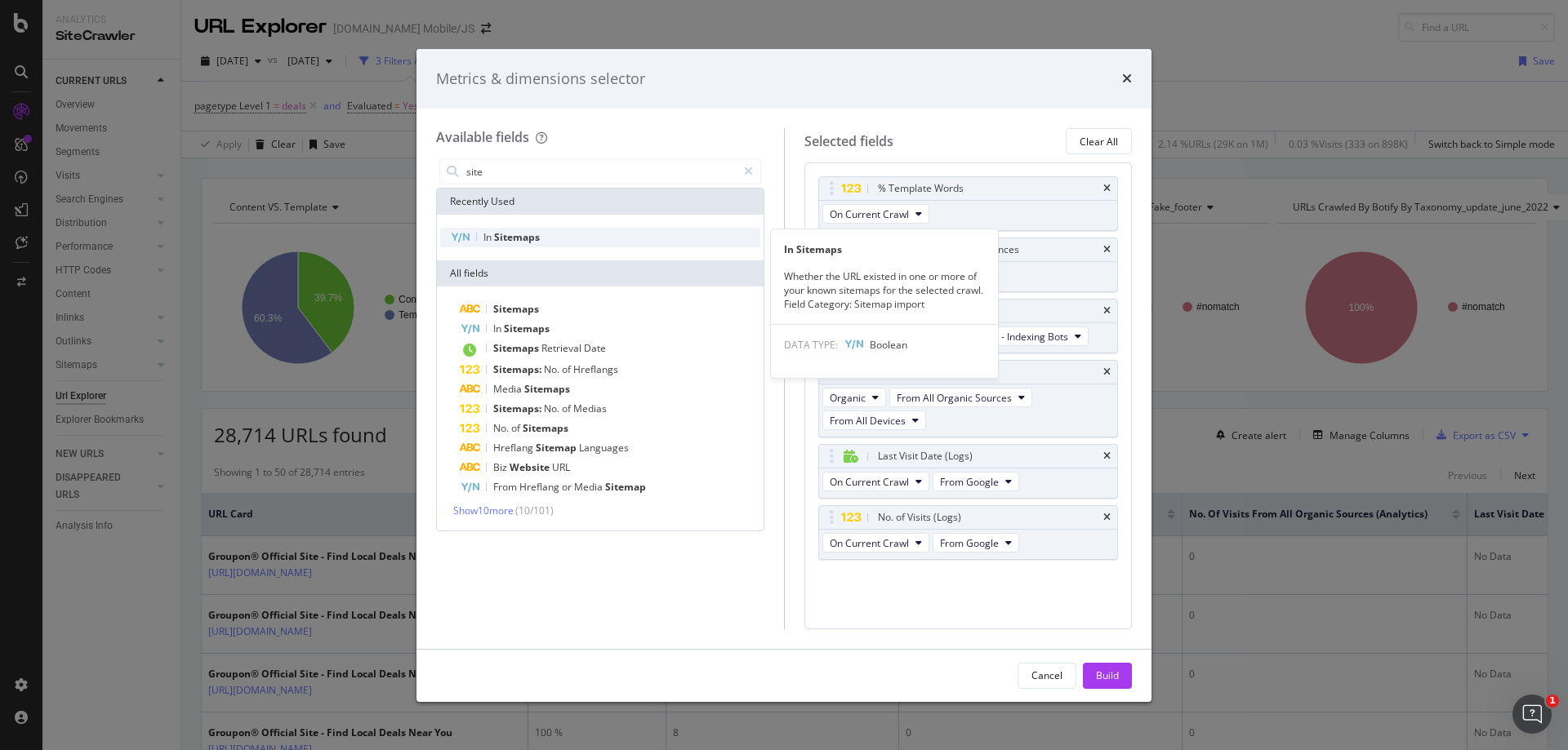
type input "site"
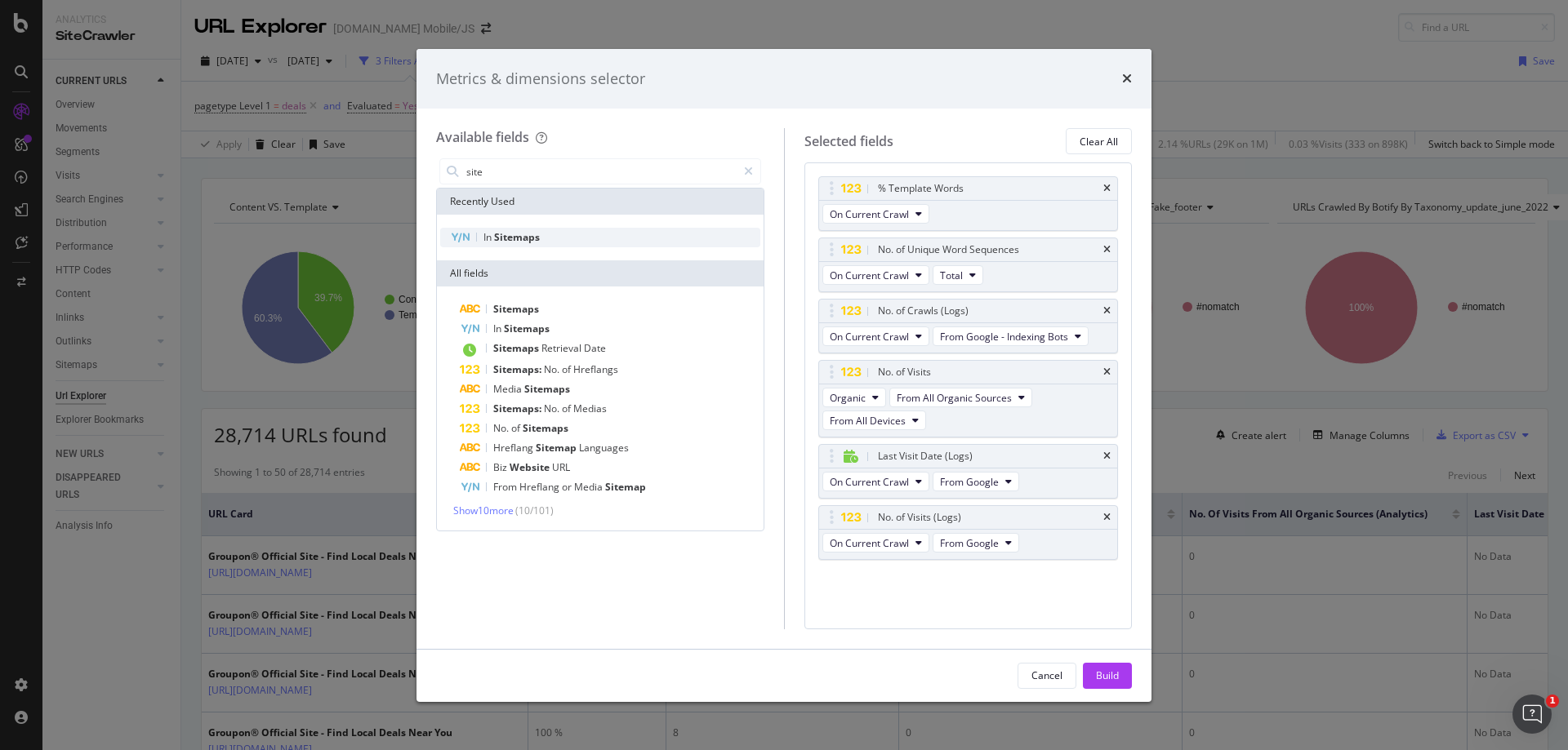
click at [584, 235] on div "In Sitemaps" at bounding box center [600, 237] width 321 height 20
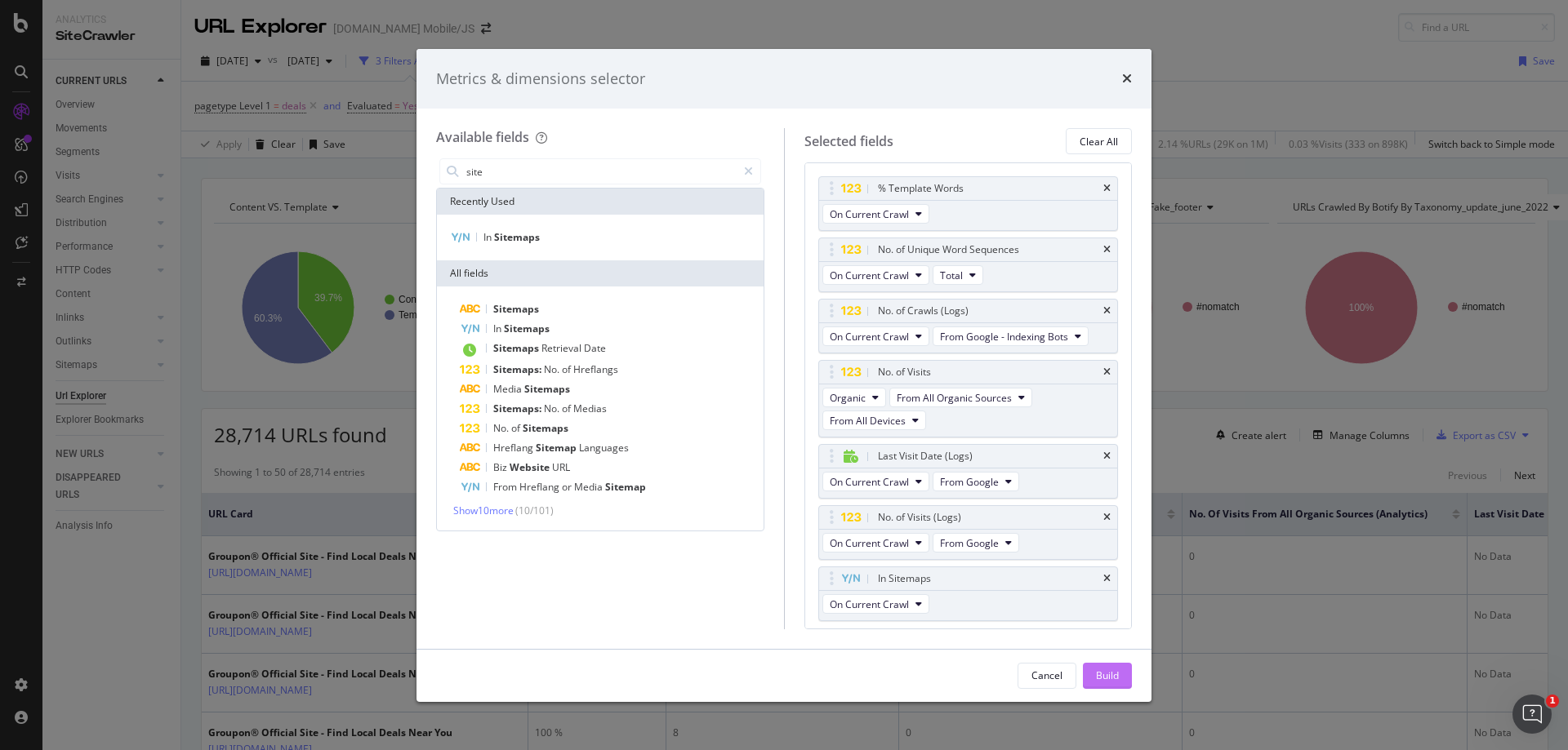
click at [1110, 677] on div "Build" at bounding box center [1107, 676] width 23 height 14
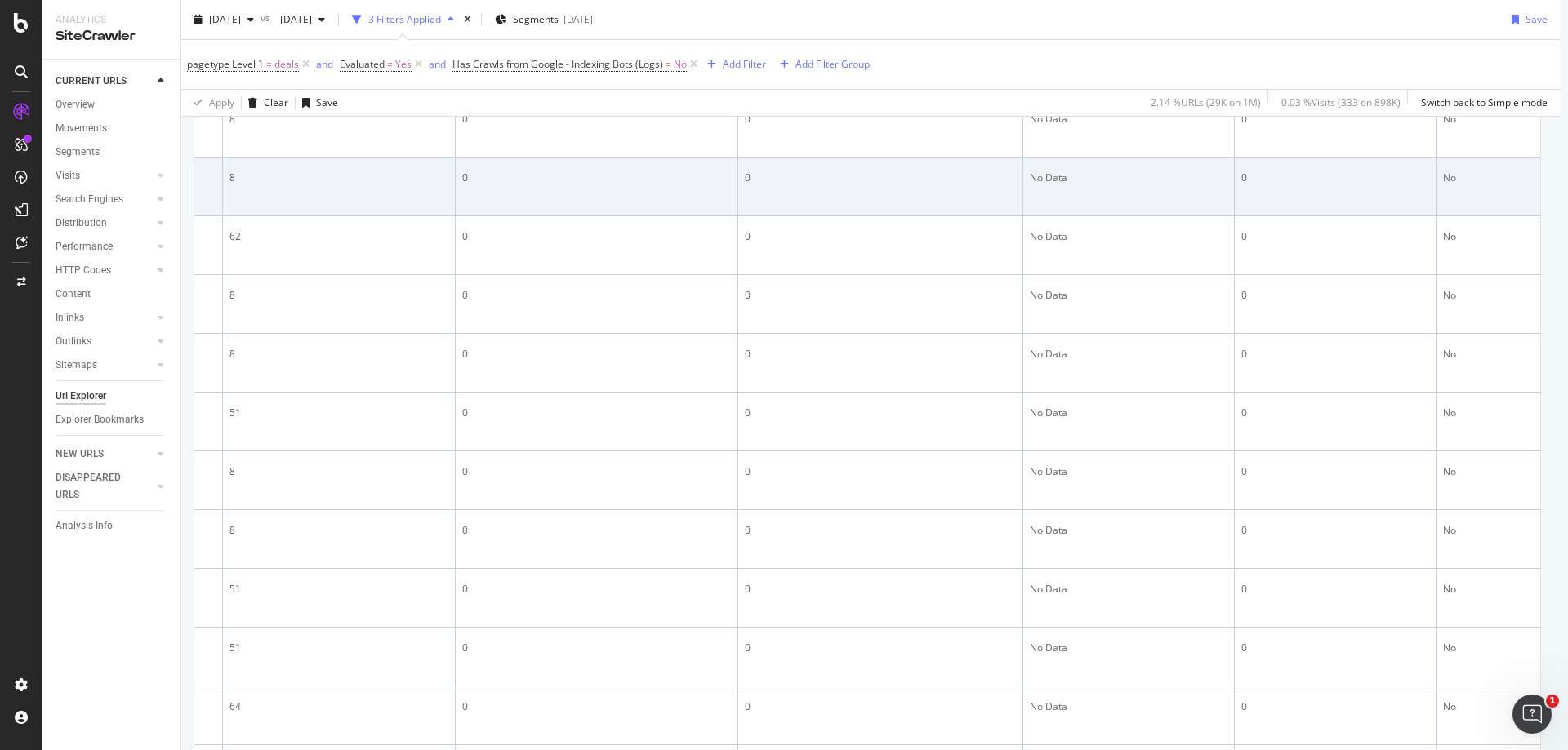
scroll to position [0, 11]
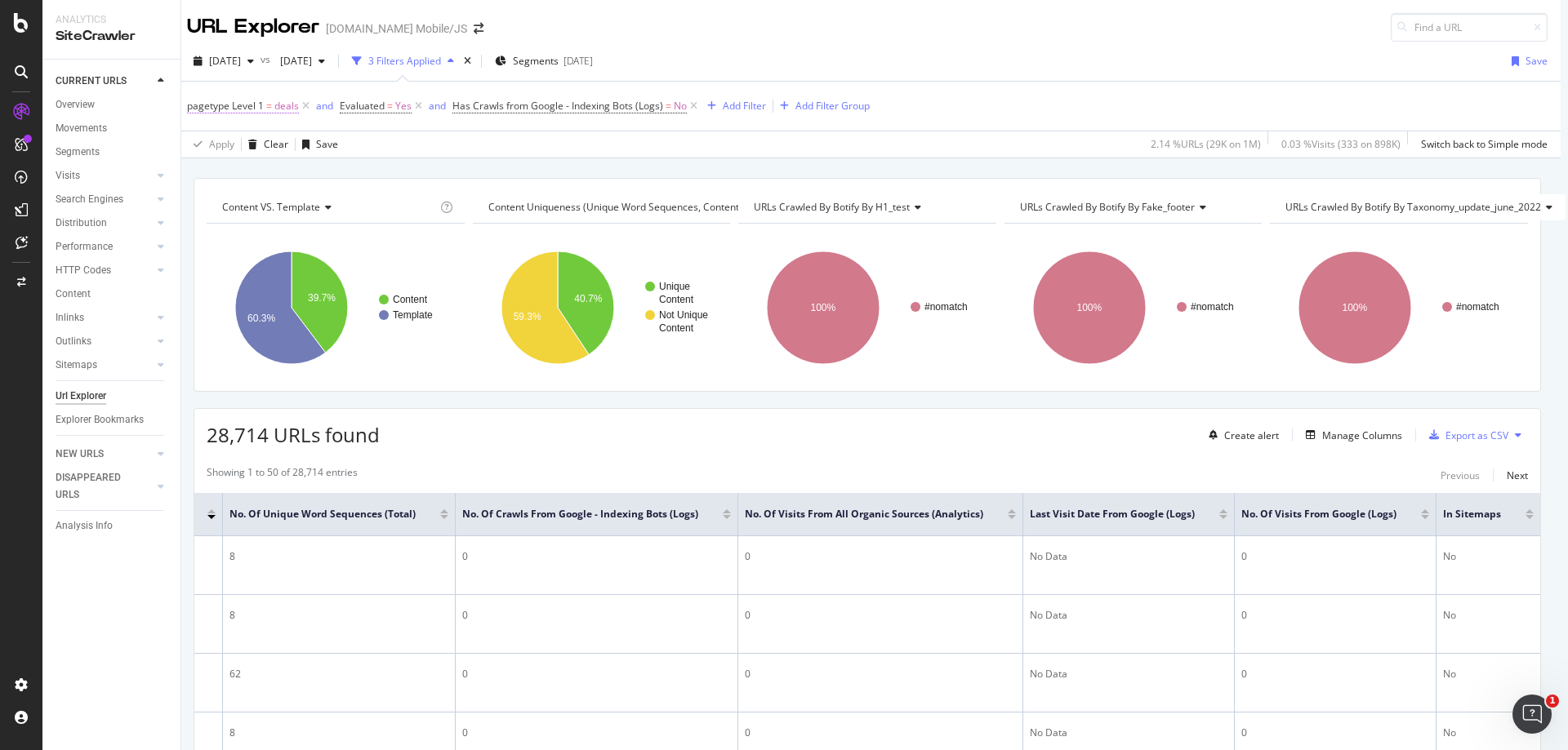
click at [282, 107] on span "deals" at bounding box center [287, 106] width 24 height 23
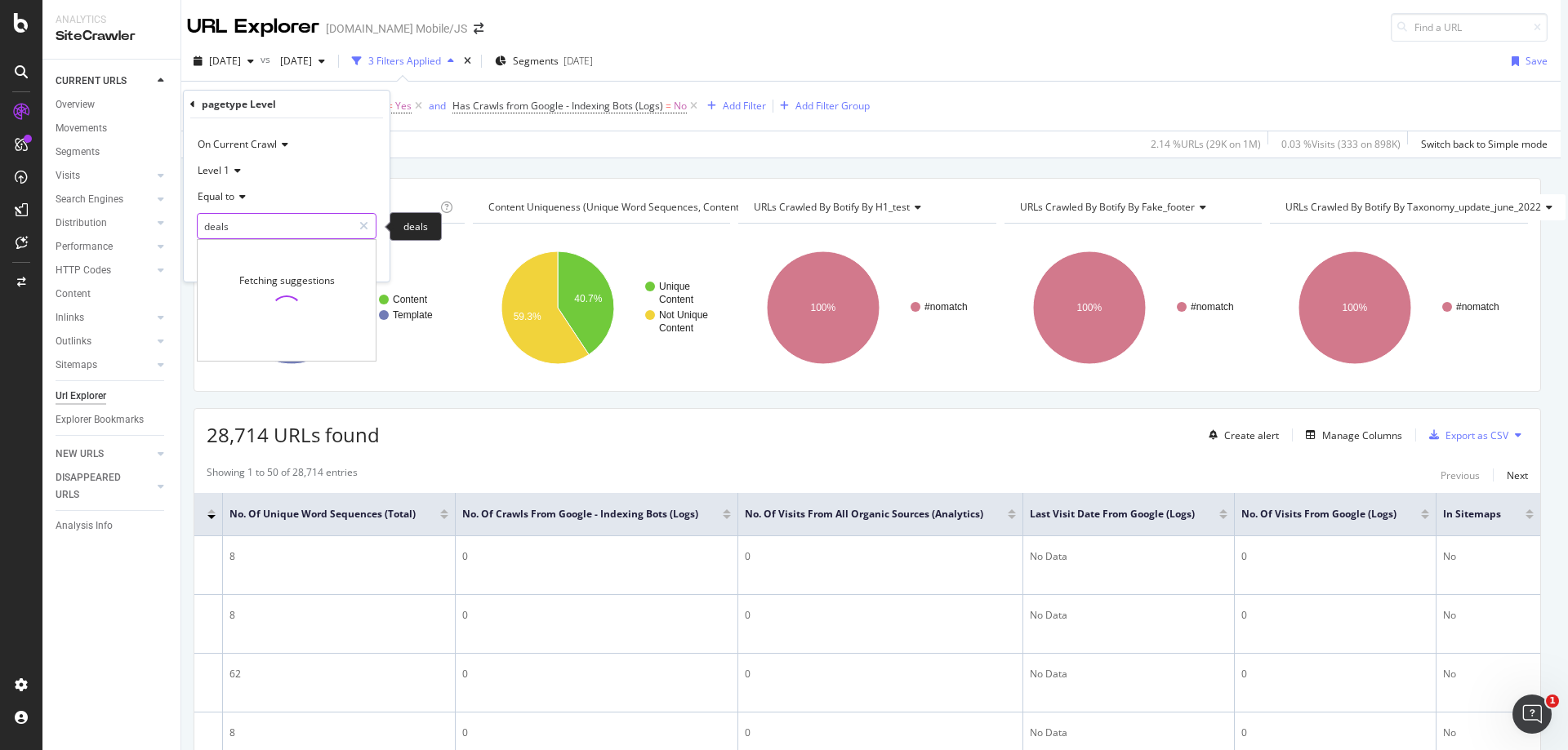
click at [231, 221] on input "deals" at bounding box center [275, 226] width 154 height 26
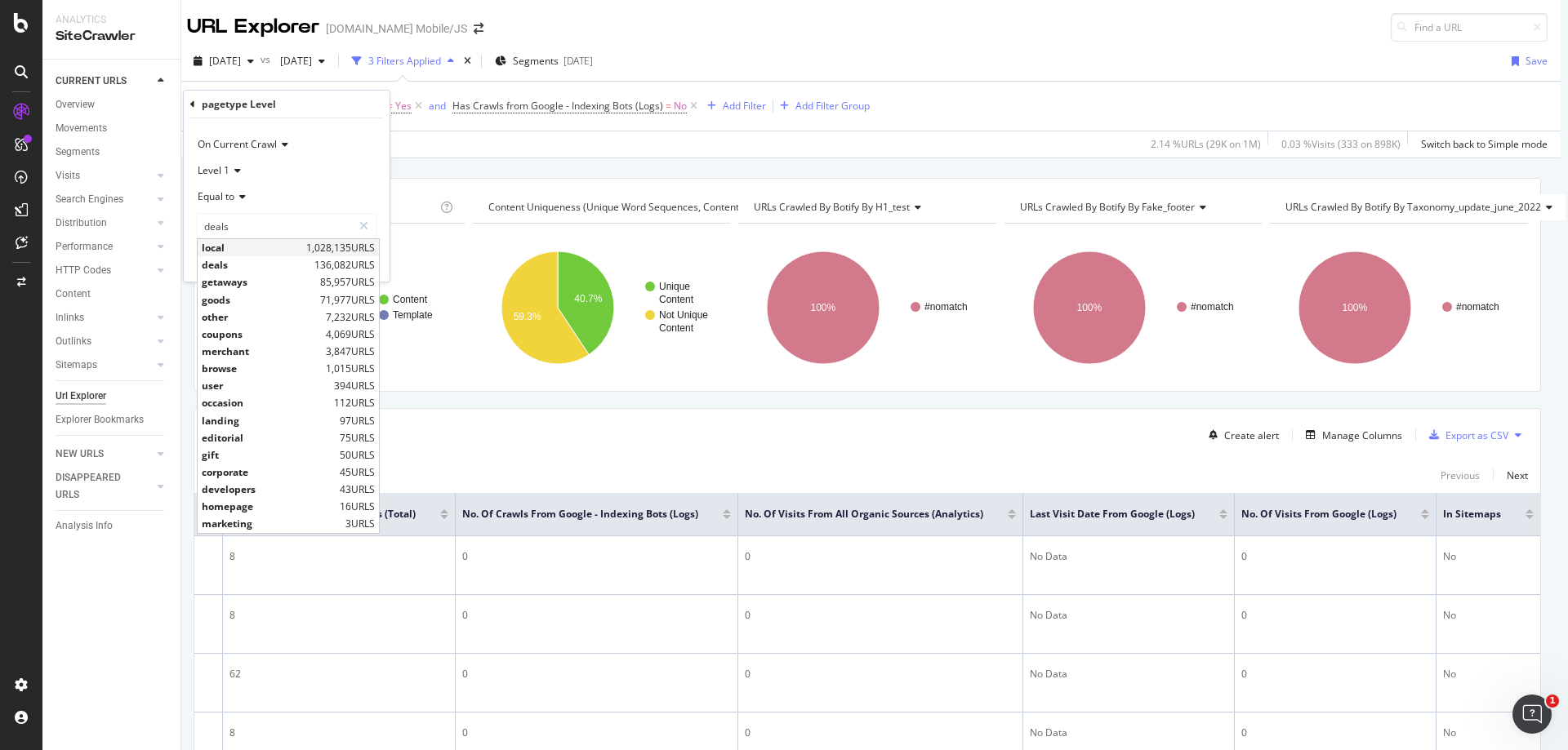
click at [250, 251] on span "local" at bounding box center [252, 248] width 100 height 14
type input "local"
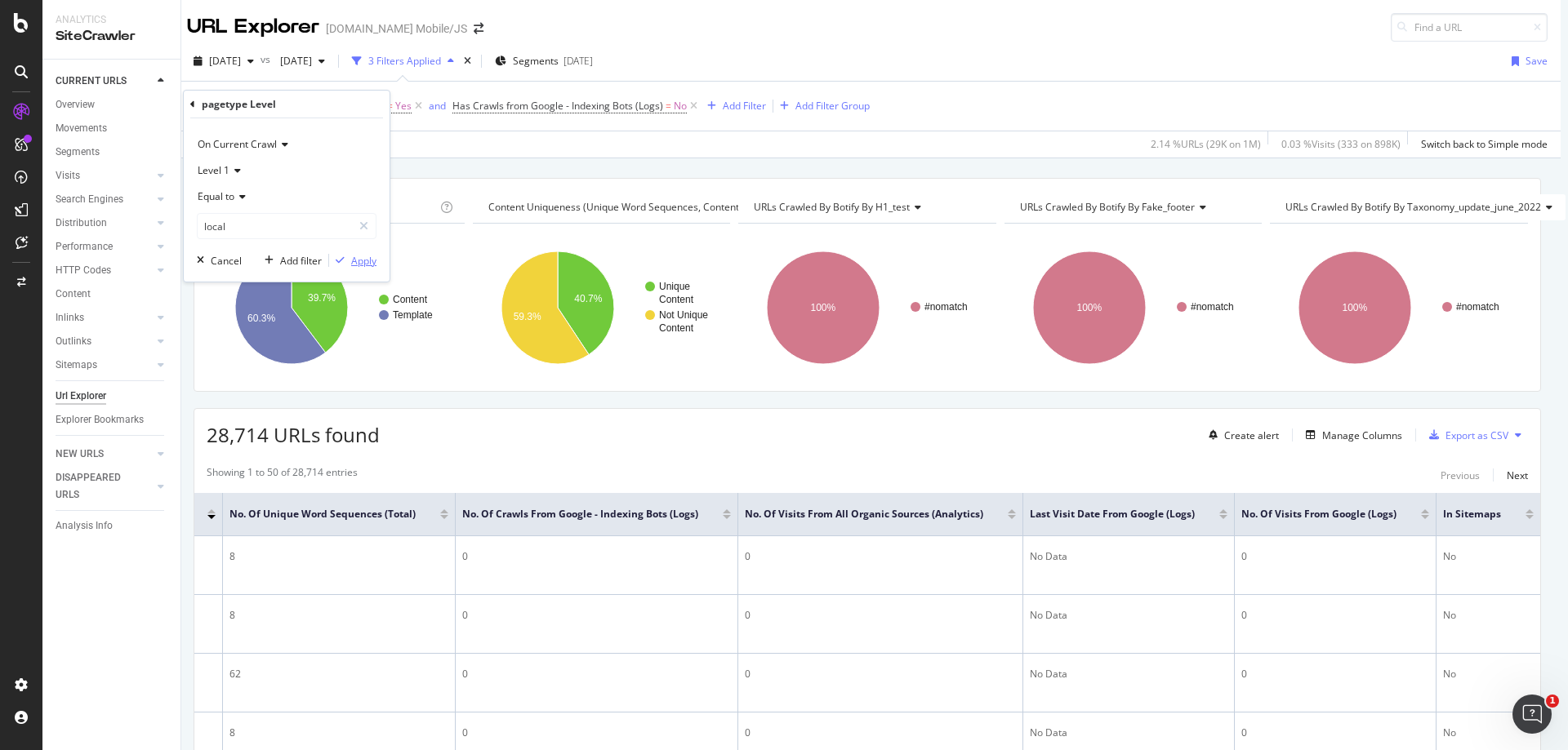
click at [360, 262] on div "Apply" at bounding box center [363, 261] width 25 height 14
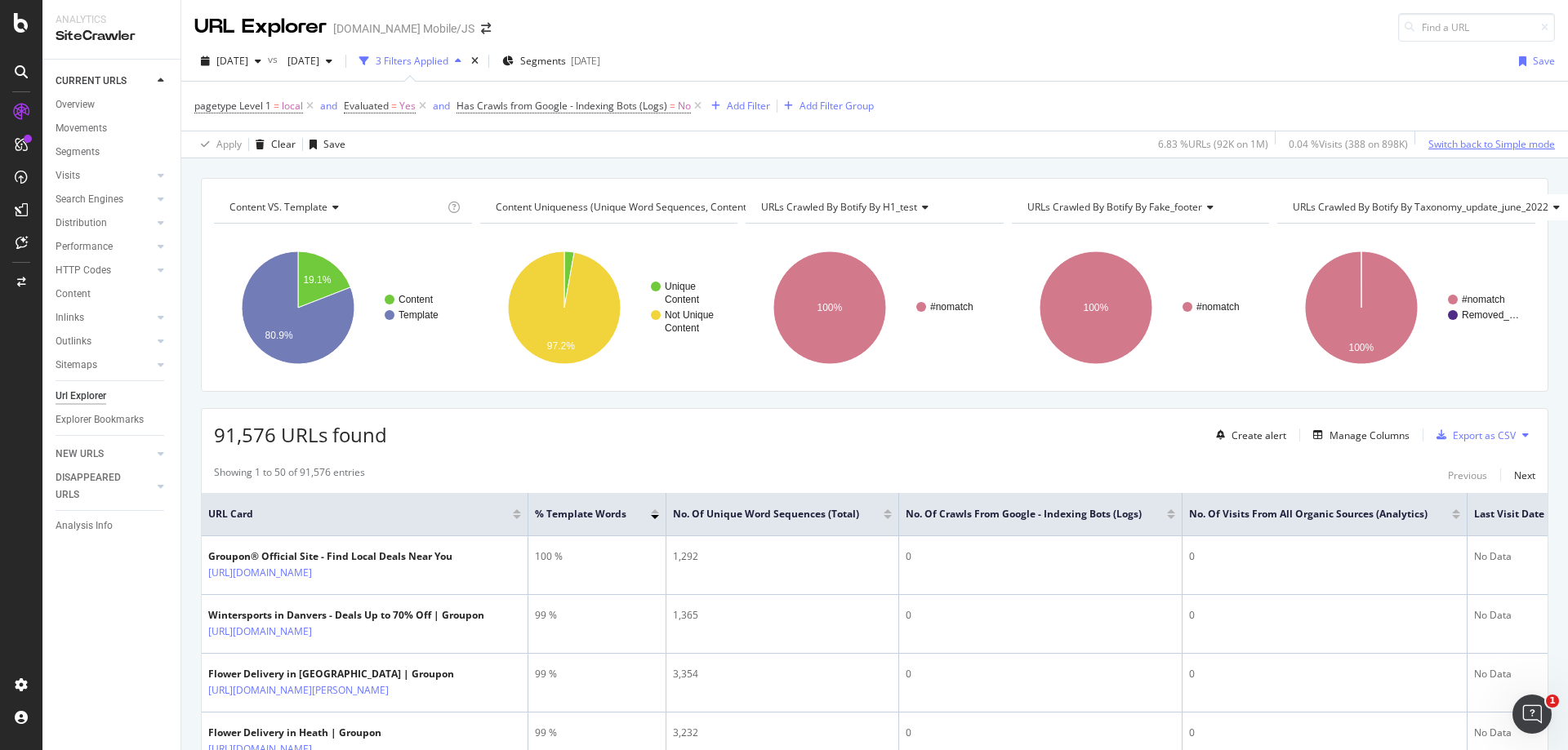
click at [1442, 142] on div "Switch back to Simple mode" at bounding box center [1492, 144] width 126 height 14
click at [1442, 142] on div "Switch to Advanced Mode" at bounding box center [1496, 144] width 117 height 14
